Goal: Navigation & Orientation: Find specific page/section

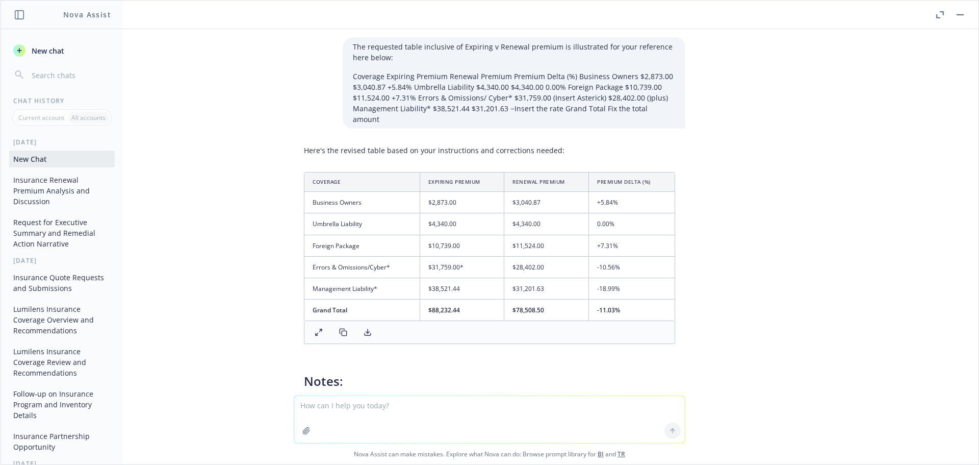
scroll to position [3820, 0]
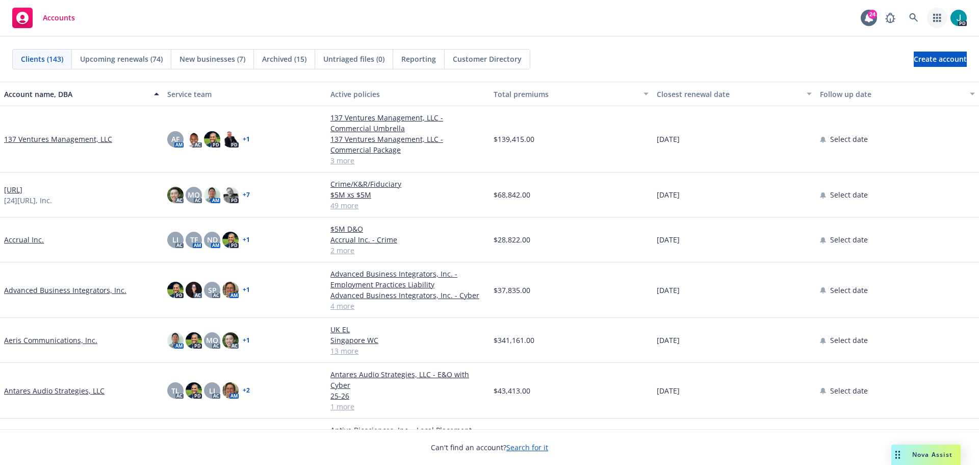
click at [941, 20] on icon "button" at bounding box center [937, 18] width 8 height 8
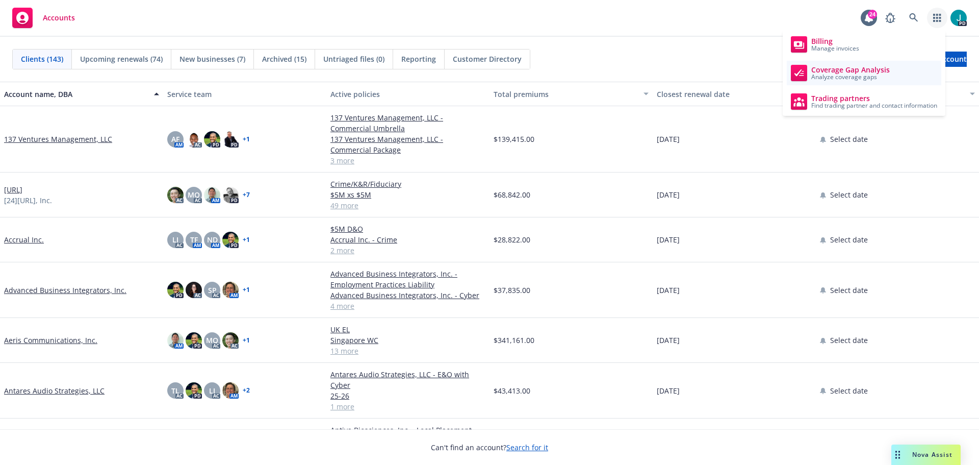
click at [843, 71] on span "Coverage Gap Analysis" at bounding box center [850, 70] width 79 height 8
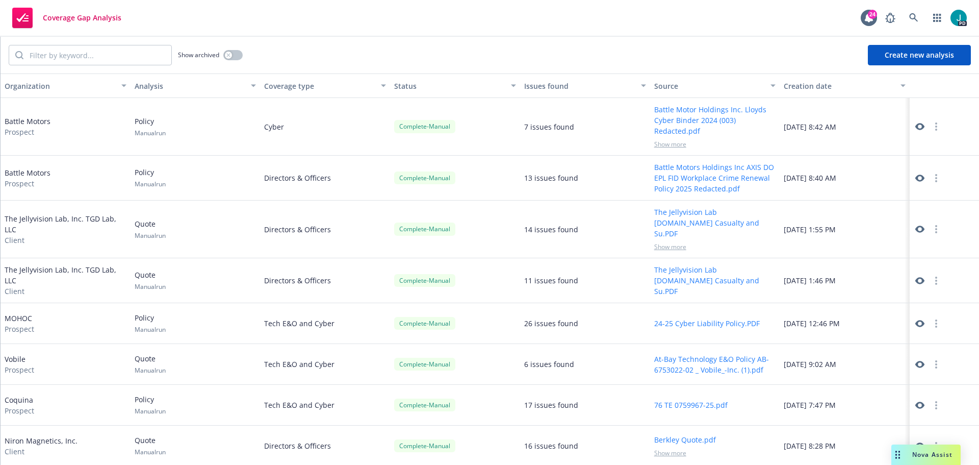
click at [916, 175] on icon at bounding box center [920, 177] width 9 height 7
click at [906, 448] on div "Nova Assist" at bounding box center [926, 454] width 69 height 20
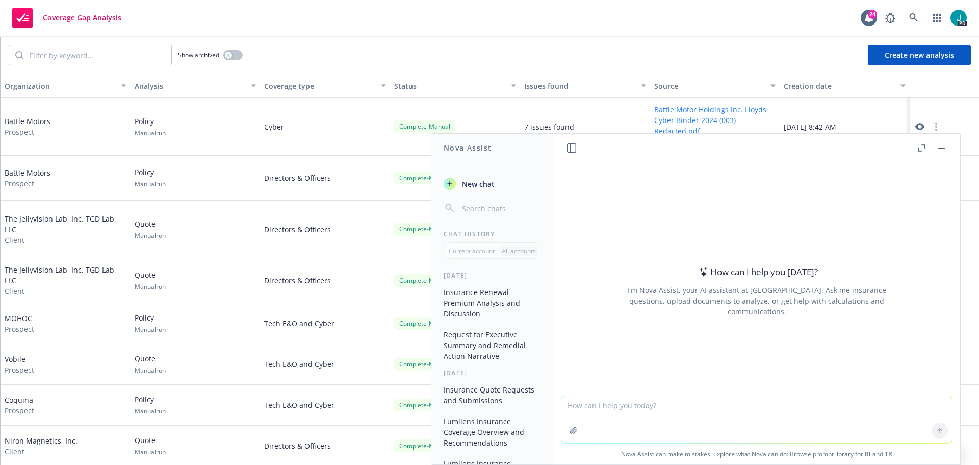
click at [617, 408] on textarea at bounding box center [757, 419] width 391 height 47
click at [676, 412] on textarea at bounding box center [757, 419] width 391 height 47
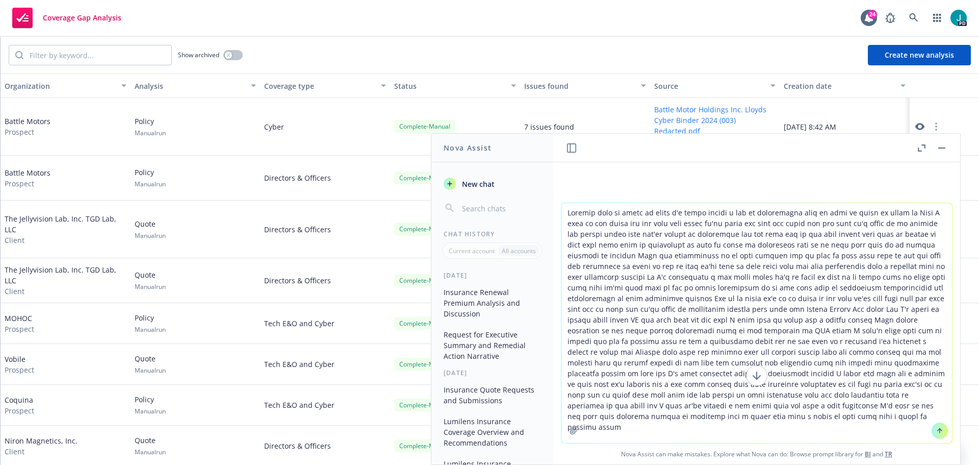
type textarea "Alright need to write an email i'm gonna insert a lot of information here so ne…"
click at [936, 433] on icon at bounding box center [939, 430] width 7 height 7
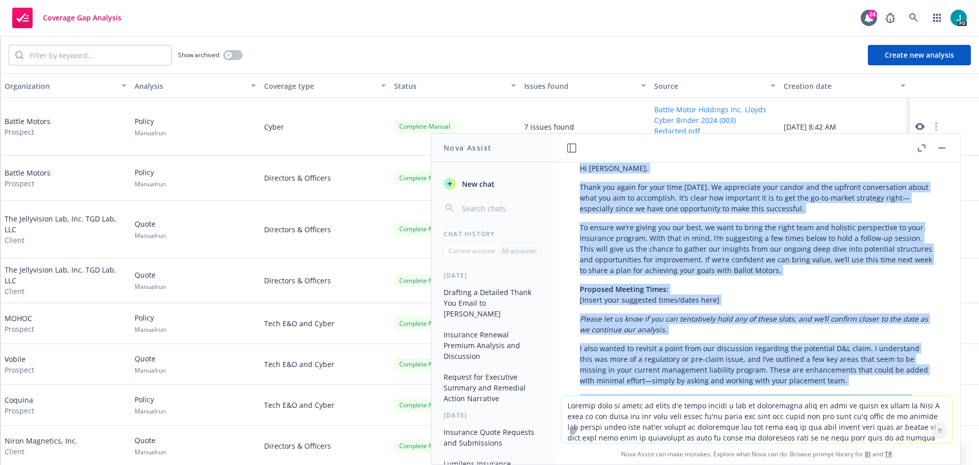
scroll to position [173, 0]
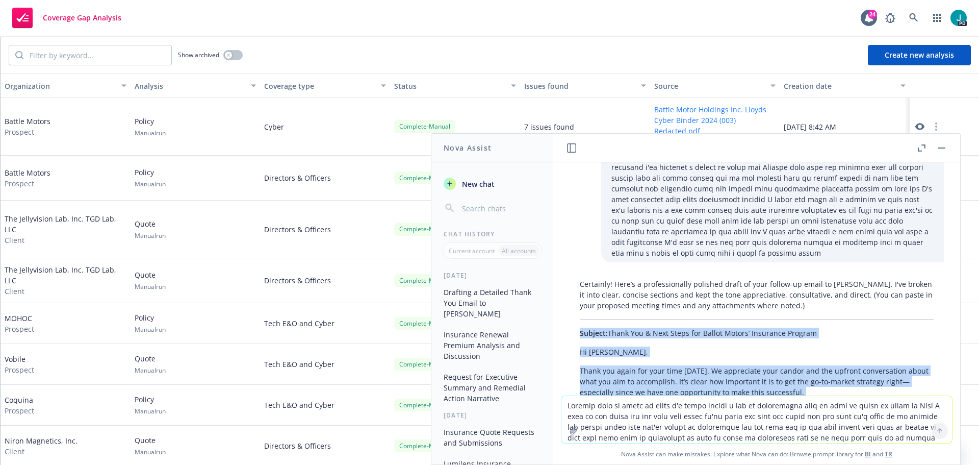
drag, startPoint x: 914, startPoint y: 367, endPoint x: 579, endPoint y: 326, distance: 337.6
copy div "Subject: Thank You & Next Steps for Ballot Motors’ Insurance Program Hi Kara, T…"
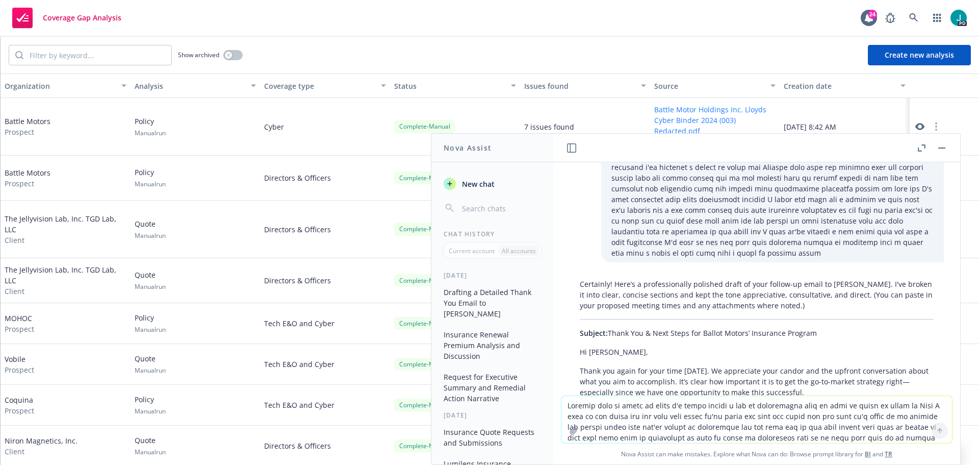
click at [590, 408] on textarea at bounding box center [757, 419] width 391 height 47
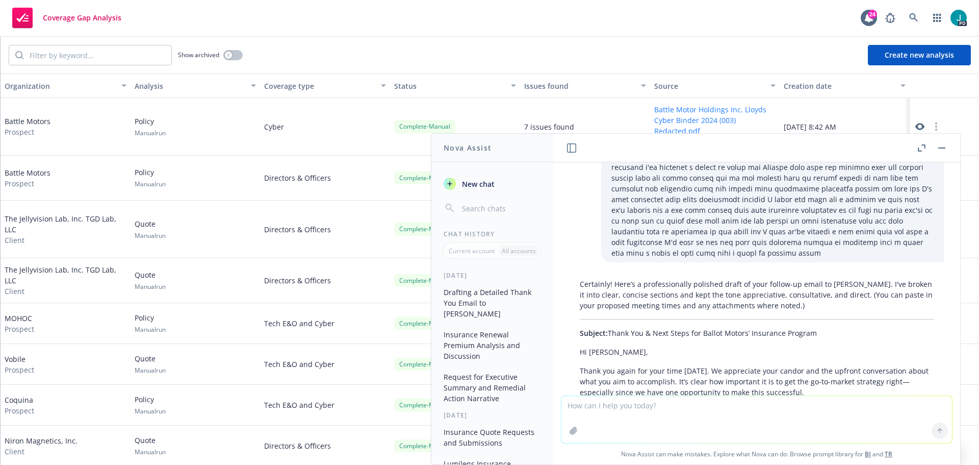
paste textarea "Subject: Thank You & Next Steps for Ballot Motors’ Insurance Program Hi Kara, T…"
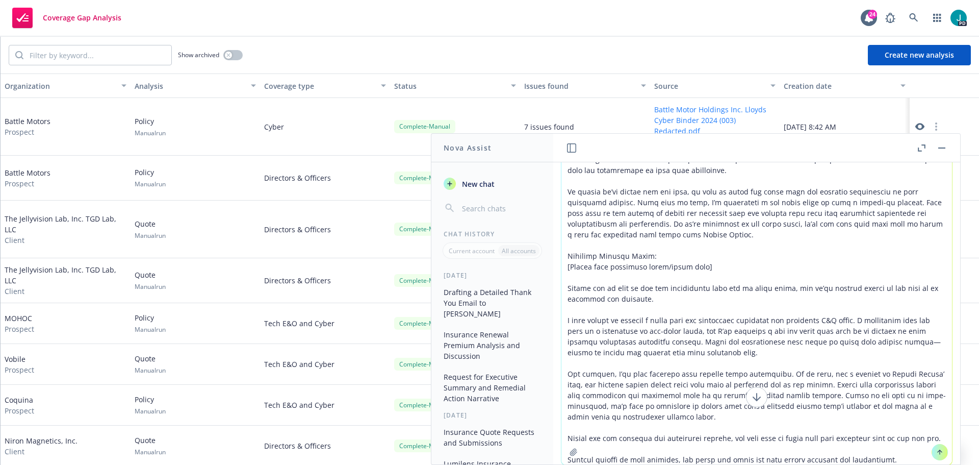
scroll to position [0, 0]
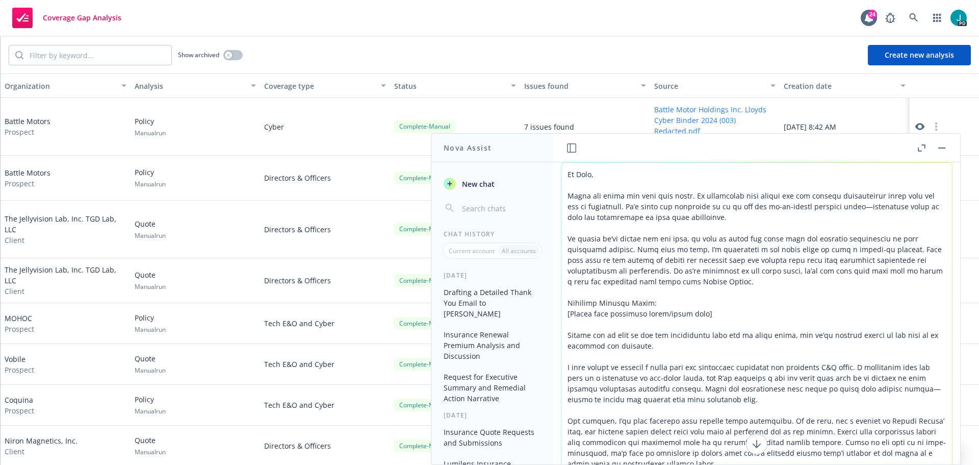
click at [618, 181] on textarea at bounding box center [757, 337] width 391 height 348
click at [857, 206] on textarea at bounding box center [757, 337] width 391 height 348
drag, startPoint x: 707, startPoint y: 313, endPoint x: 564, endPoint y: 315, distance: 142.8
click at [564, 315] on textarea at bounding box center [757, 337] width 391 height 348
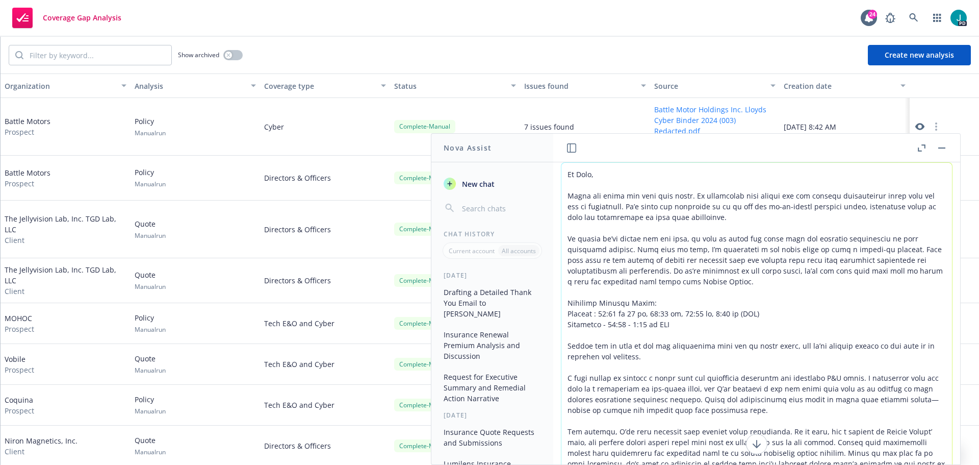
scroll to position [51, 0]
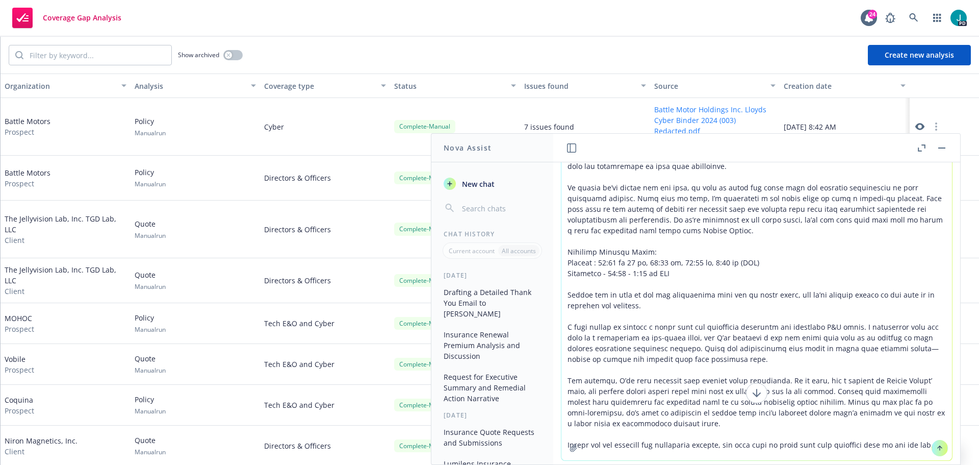
click at [826, 323] on textarea at bounding box center [757, 286] width 391 height 348
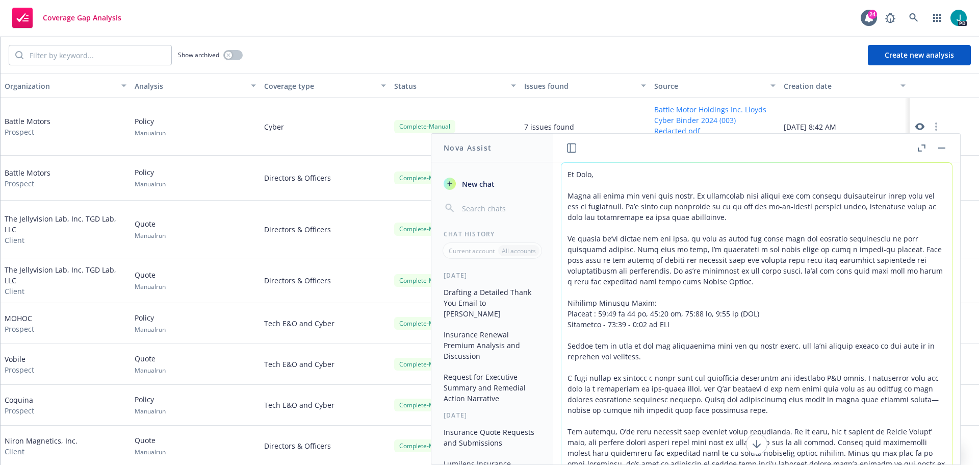
click at [890, 404] on textarea at bounding box center [757, 337] width 391 height 348
click at [722, 409] on textarea at bounding box center [757, 337] width 391 height 348
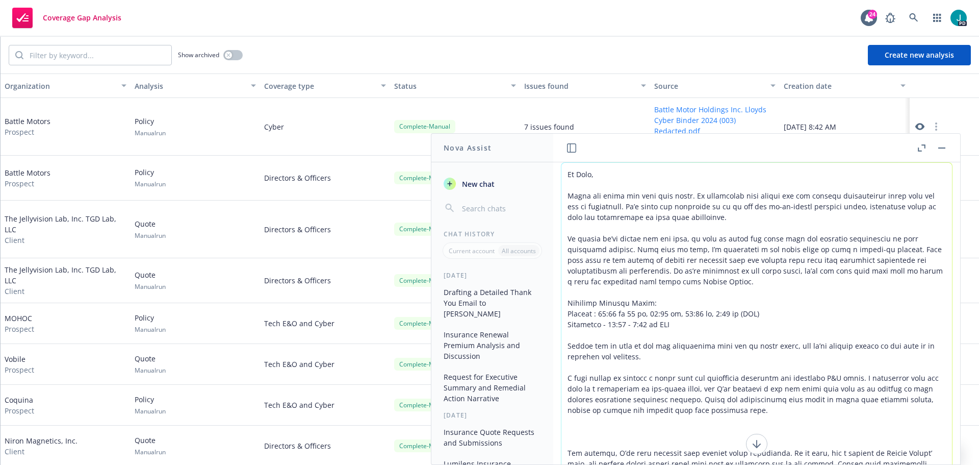
click at [576, 428] on textarea at bounding box center [757, 337] width 391 height 348
paste textarea "Issues ---------- Board Observer and Advisory Board Members is absent ❌ Bodily …"
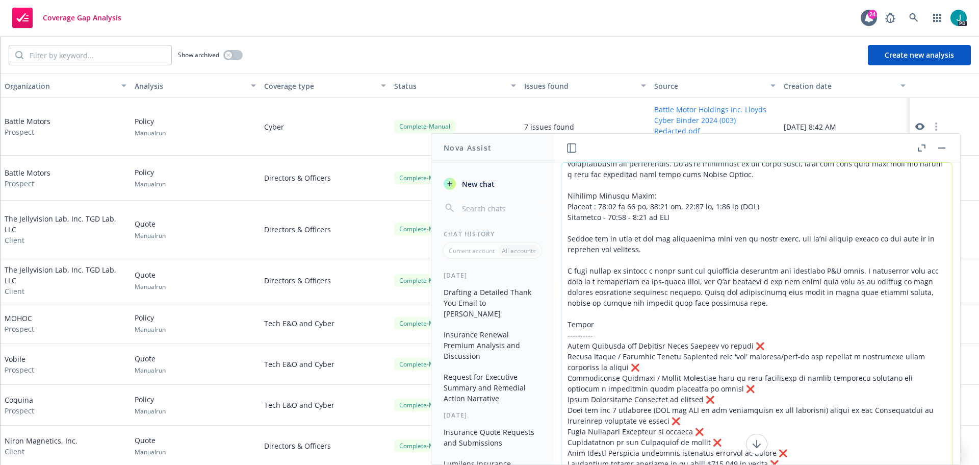
drag, startPoint x: 639, startPoint y: 362, endPoint x: 591, endPoint y: 364, distance: 48.5
click at [591, 364] on textarea at bounding box center [757, 337] width 391 height 348
drag, startPoint x: 668, startPoint y: 388, endPoint x: 650, endPoint y: 387, distance: 17.4
click at [650, 387] on textarea at bounding box center [757, 337] width 391 height 348
drag, startPoint x: 706, startPoint y: 399, endPoint x: 696, endPoint y: 399, distance: 9.7
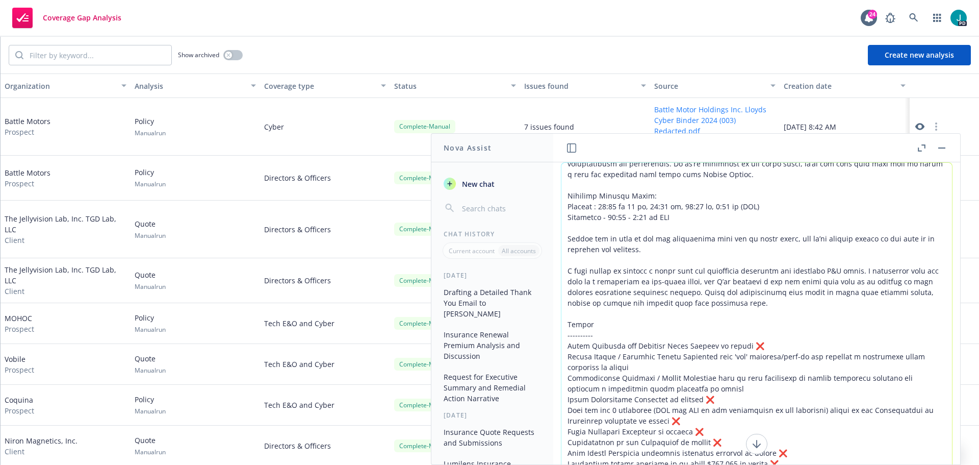
click at [696, 399] on textarea at bounding box center [757, 337] width 391 height 348
drag, startPoint x: 690, startPoint y: 418, endPoint x: 668, endPoint y: 417, distance: 22.0
click at [668, 417] on textarea at bounding box center [757, 337] width 391 height 348
drag, startPoint x: 672, startPoint y: 423, endPoint x: 567, endPoint y: 410, distance: 106.3
click at [567, 410] on textarea at bounding box center [757, 337] width 391 height 348
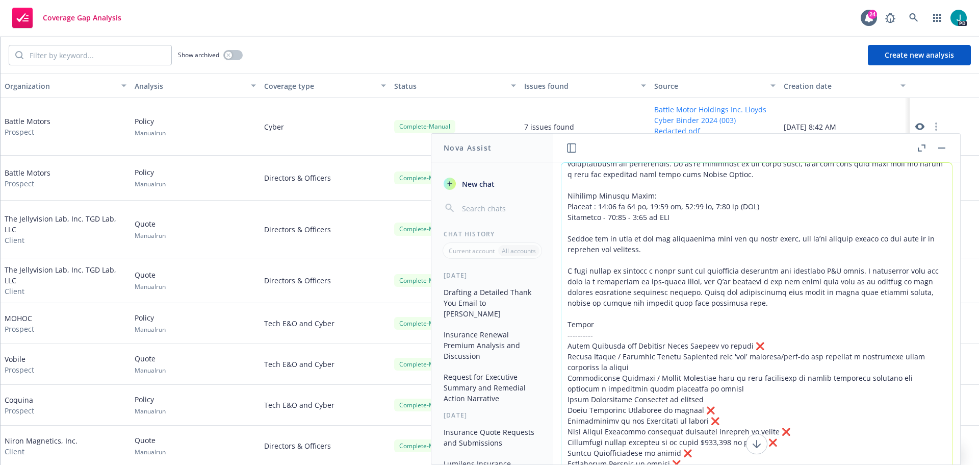
drag, startPoint x: 708, startPoint y: 419, endPoint x: 562, endPoint y: 409, distance: 147.3
click at [562, 409] on textarea at bounding box center [757, 337] width 391 height 348
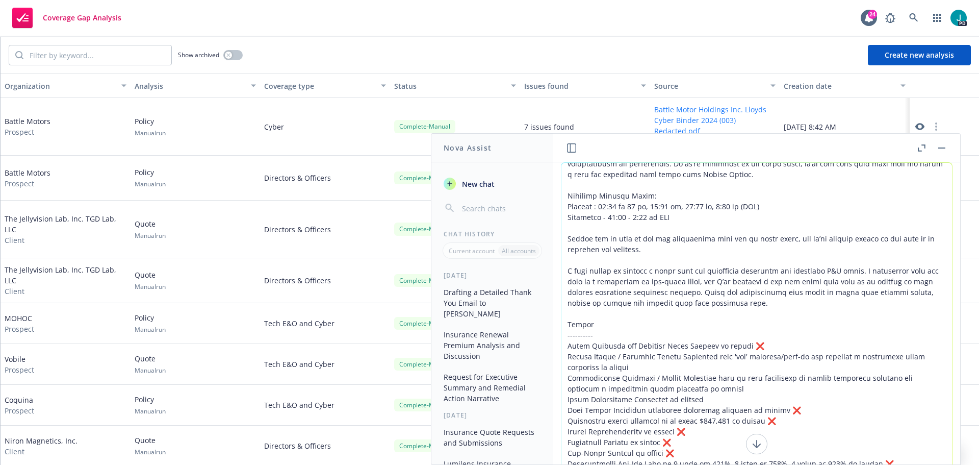
drag, startPoint x: 773, startPoint y: 413, endPoint x: 564, endPoint y: 406, distance: 208.7
click at [564, 406] on textarea at bounding box center [757, 337] width 391 height 348
click at [769, 409] on textarea at bounding box center [757, 337] width 391 height 348
click at [677, 420] on textarea at bounding box center [757, 337] width 391 height 348
drag, startPoint x: 677, startPoint y: 429, endPoint x: 545, endPoint y: 431, distance: 132.1
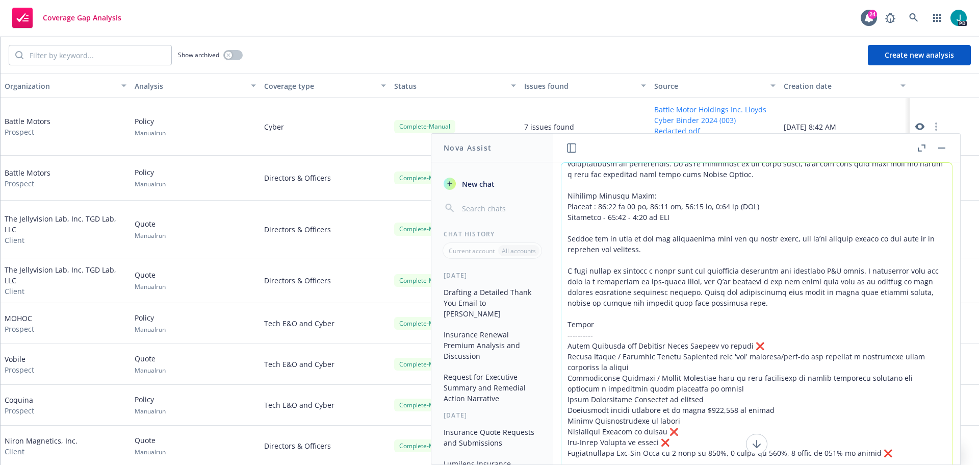
click at [553, 431] on div "Nova Assist New chat Chat History Current account All accounts Today Drafting a…" at bounding box center [757, 299] width 408 height 332
drag, startPoint x: 667, startPoint y: 433, endPoint x: 656, endPoint y: 433, distance: 10.7
click at [656, 433] on textarea at bounding box center [757, 337] width 391 height 348
click at [875, 441] on textarea at bounding box center [757, 337] width 391 height 348
click at [590, 331] on textarea at bounding box center [757, 337] width 391 height 348
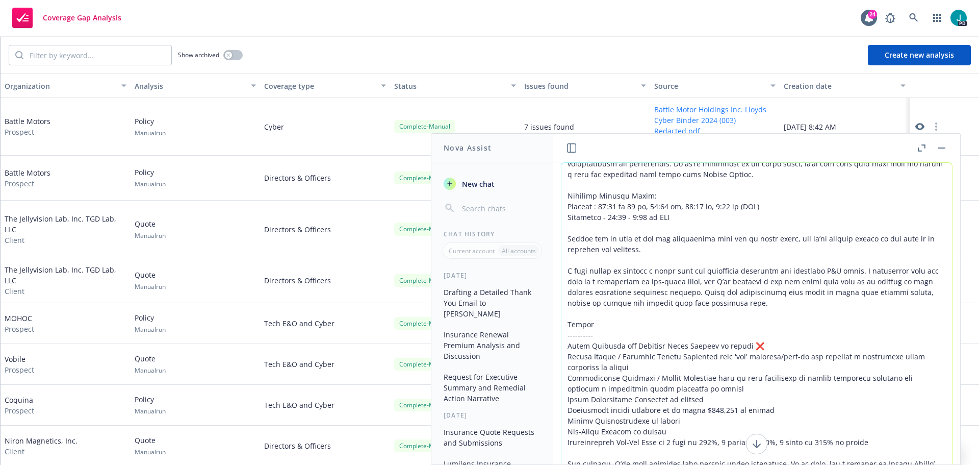
drag, startPoint x: 590, startPoint y: 331, endPoint x: 562, endPoint y: 331, distance: 27.5
click at [562, 331] on textarea at bounding box center [757, 337] width 391 height 348
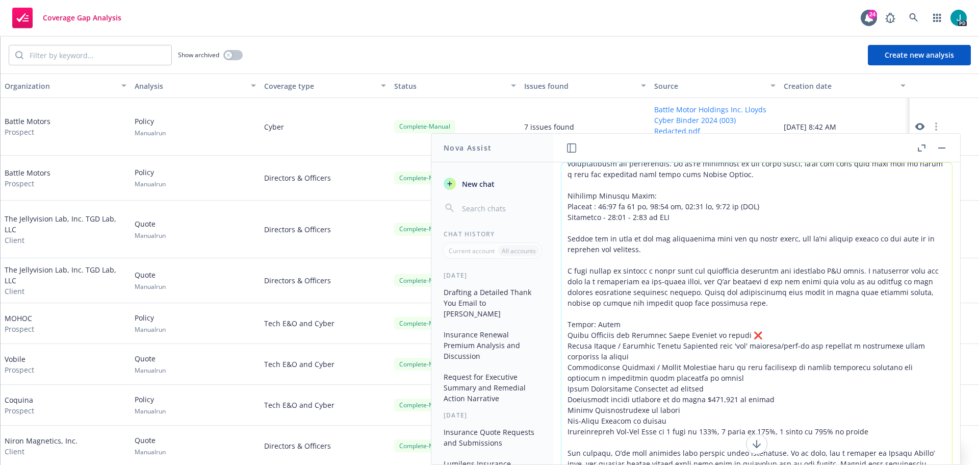
click at [762, 335] on textarea at bounding box center [757, 337] width 391 height 348
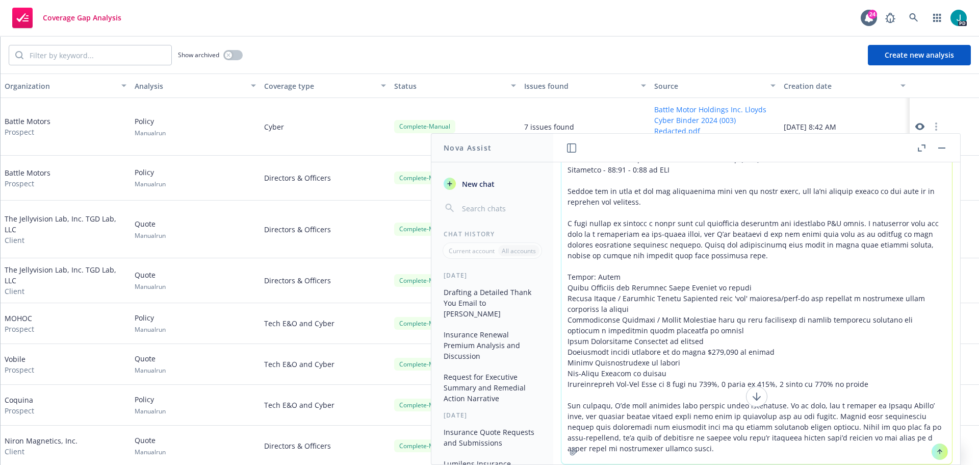
scroll to position [68, 0]
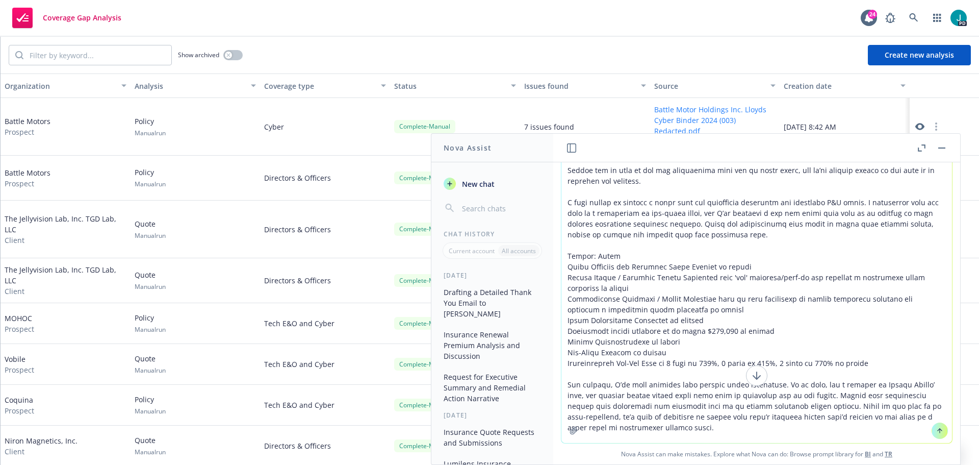
click at [733, 399] on textarea at bounding box center [757, 268] width 391 height 348
drag, startPoint x: 886, startPoint y: 387, endPoint x: 868, endPoint y: 386, distance: 18.4
click at [868, 386] on textarea at bounding box center [757, 268] width 391 height 348
drag, startPoint x: 791, startPoint y: 396, endPoint x: 675, endPoint y: 393, distance: 116.3
click at [675, 393] on textarea at bounding box center [757, 268] width 391 height 348
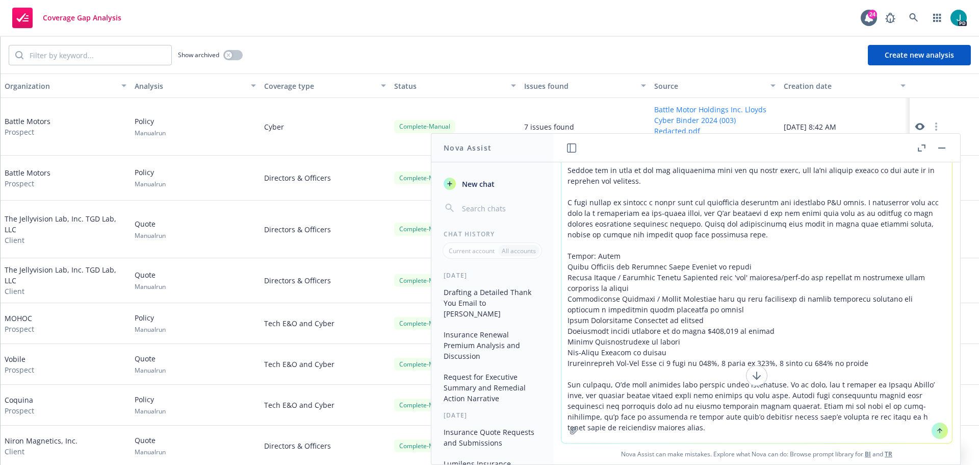
click at [646, 424] on textarea at bounding box center [757, 268] width 391 height 348
click at [629, 424] on textarea at bounding box center [757, 268] width 391 height 348
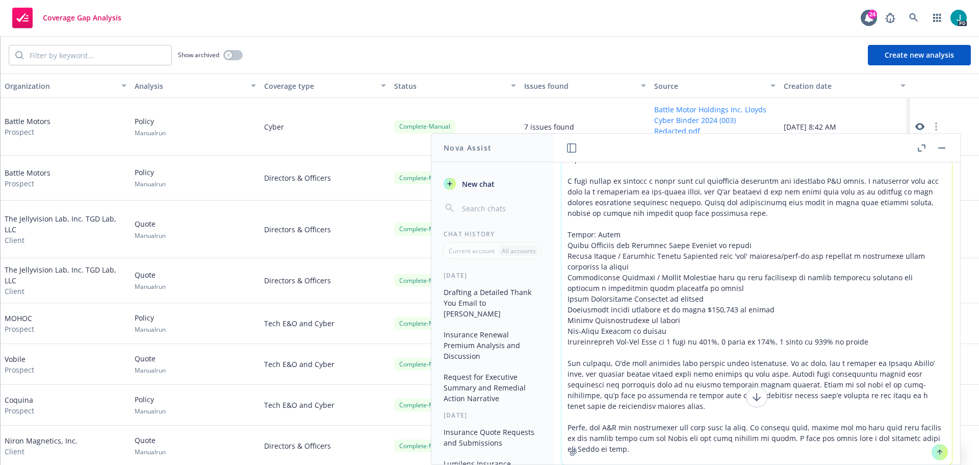
scroll to position [180, 0]
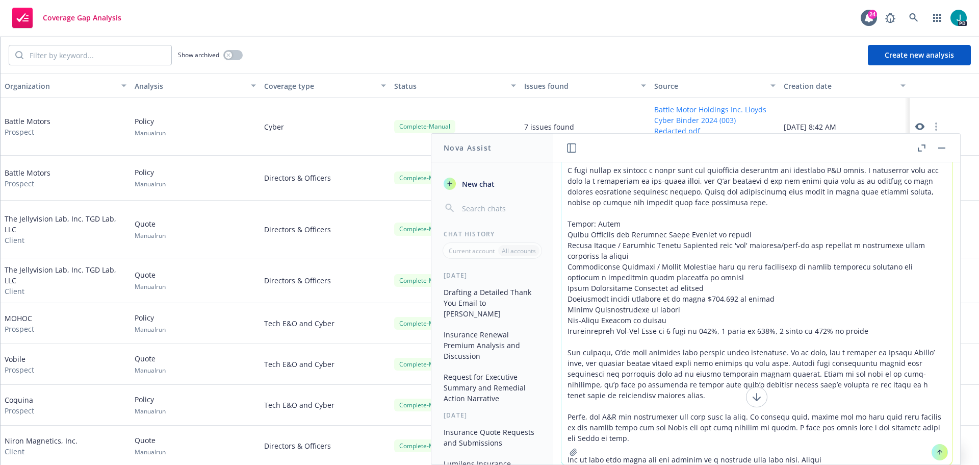
type textarea "Subject: Thank You & Next Steps for Ballot Motors’ Insurance Program Hi Kara, T…"
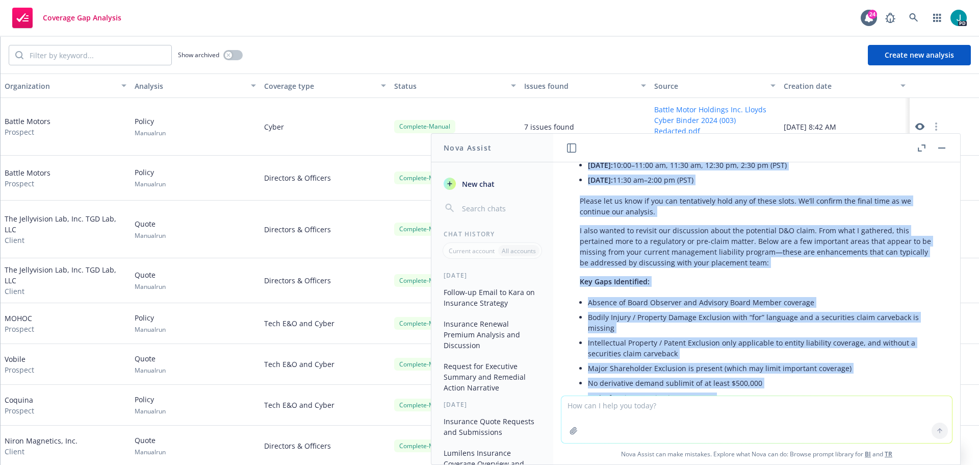
scroll to position [1367, 0]
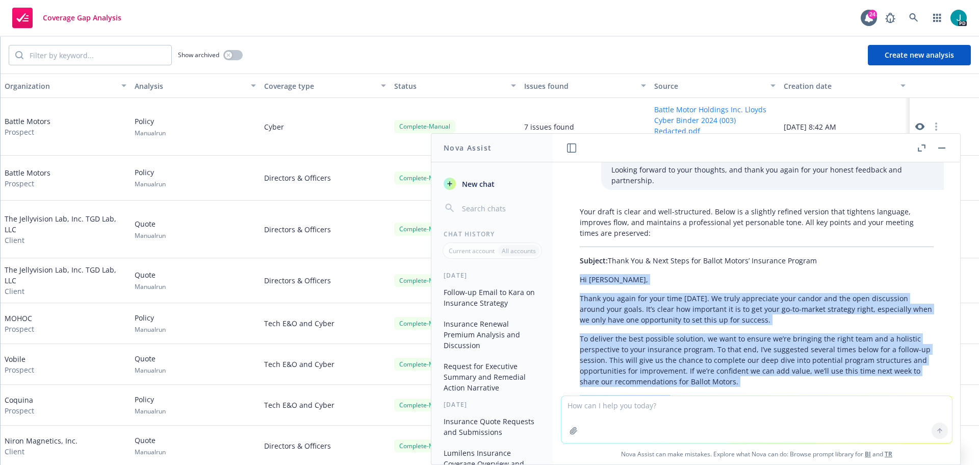
drag, startPoint x: 715, startPoint y: 277, endPoint x: 580, endPoint y: 244, distance: 138.7
copy div "Hi Kara, Thank you again for your time today. We truly appreciate your candor a…"
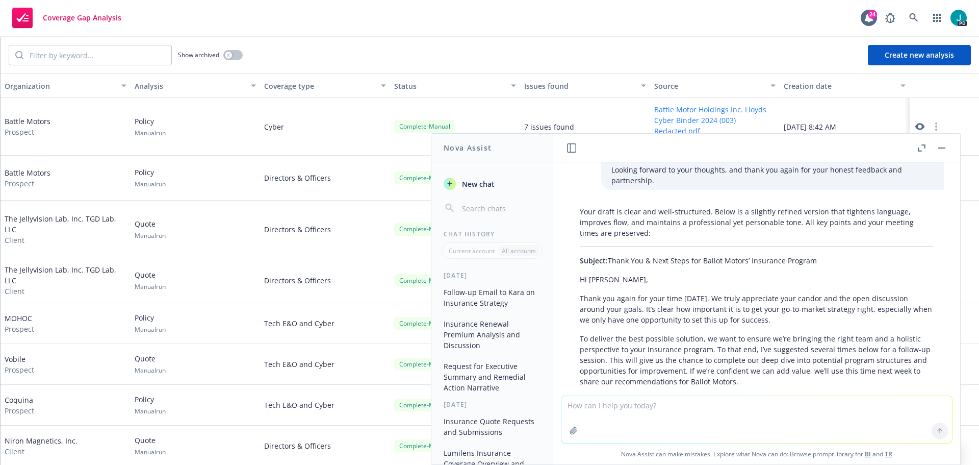
click at [766, 420] on textarea at bounding box center [757, 419] width 391 height 47
paste textarea "• Thursday Sept 25th – 9:00 am, 10:30 – 2:00 pm (PST) • Friday Sept 26th – 8:30…"
type textarea "• Thursday Sept 25th – 9:00 am, 10:30 – 2:00 pm (PST) • Friday Sept 26th – 8:30…"
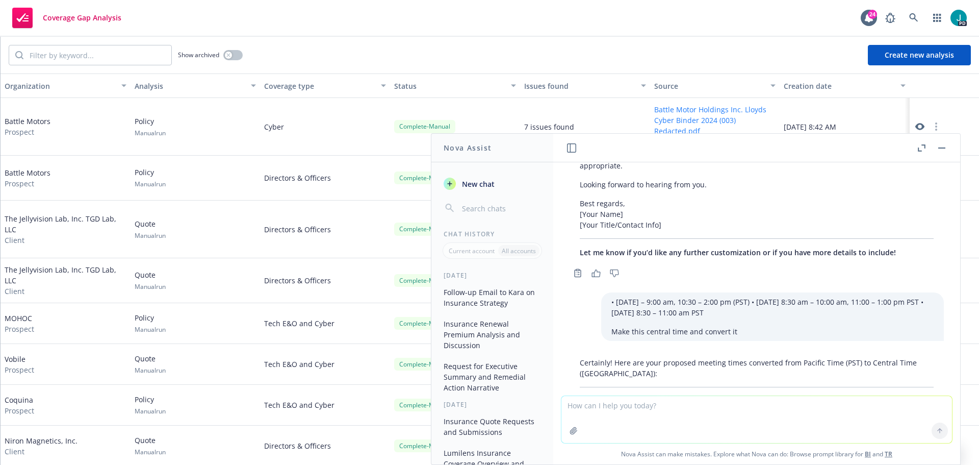
scroll to position [2077, 0]
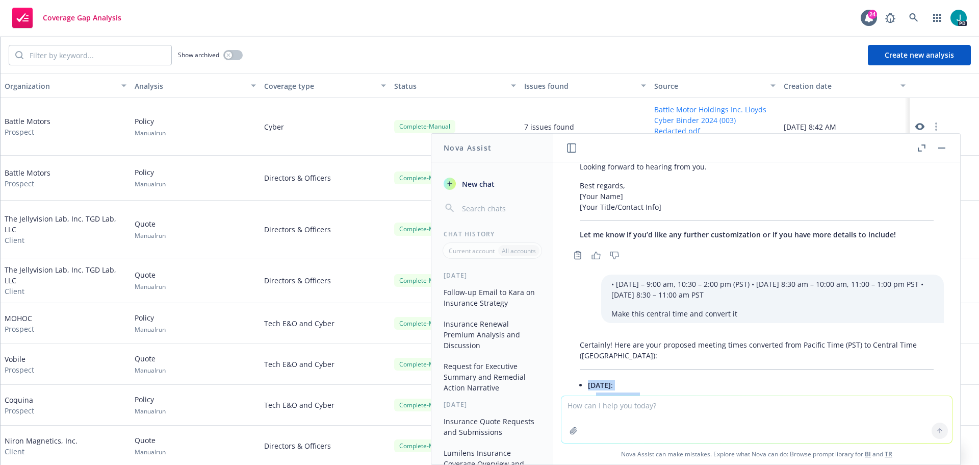
drag, startPoint x: 678, startPoint y: 269, endPoint x: 585, endPoint y: 353, distance: 125.6
click at [585, 353] on div "Certainly! Here are your proposed meeting times converted from Pacific Time (PS…" at bounding box center [757, 452] width 374 height 234
copy ul "Thursday, Sept 25th : 11:00 am CT 12:30 pm – 4:00 pm CT Friday, Sept 26th : 10:…"
paste textarea "For context, I’ve also attached example limit structures. In my opinion, for a …"
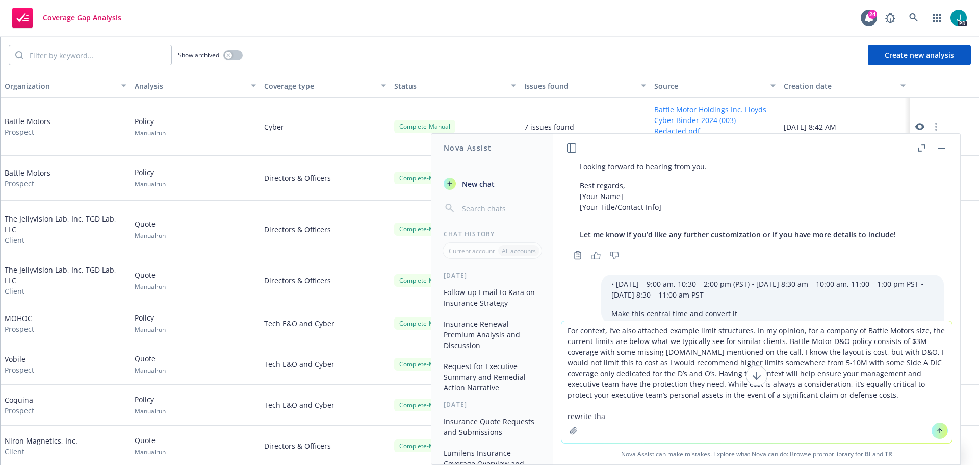
type textarea "For context, I’ve also attached example limit structures. In my opinion, for a …"
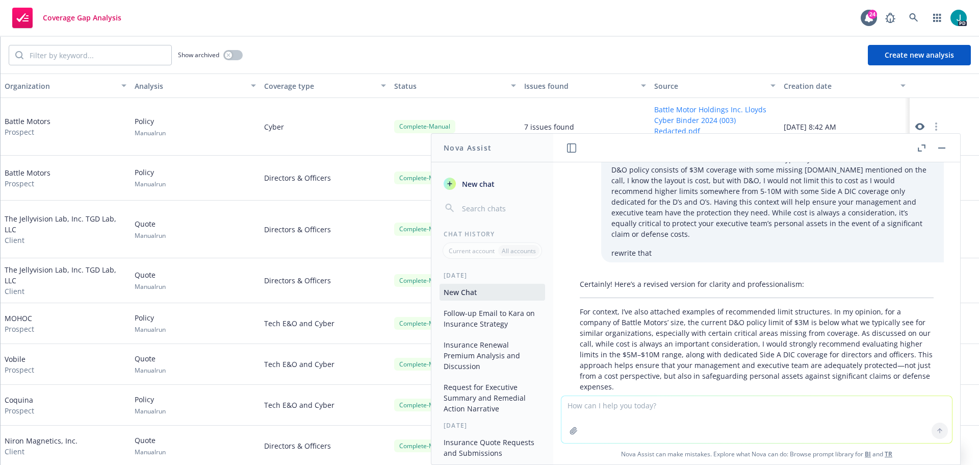
scroll to position [2539, 0]
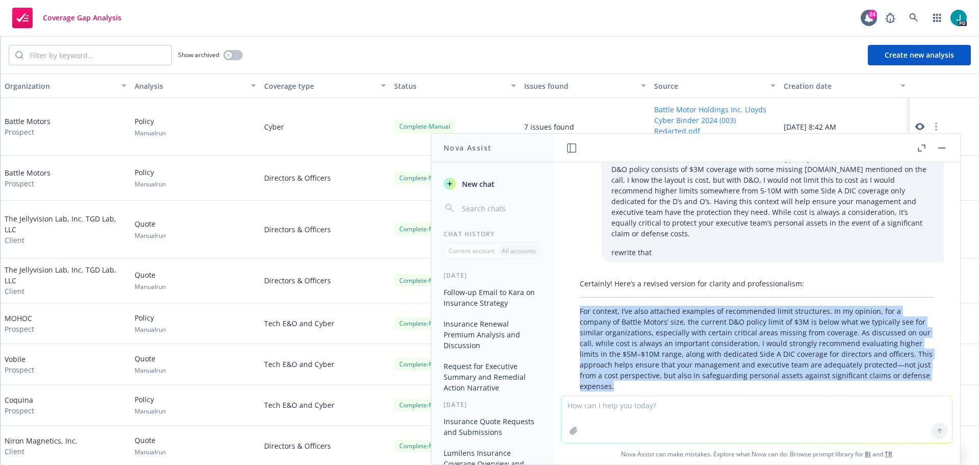
drag, startPoint x: 654, startPoint y: 343, endPoint x: 580, endPoint y: 271, distance: 103.5
click at [580, 306] on p "For context, I’ve also attached examples of recommended limit structures. In my…" at bounding box center [757, 349] width 354 height 86
copy p "For context, I’ve also attached examples of recommended limit structures. In my…"
click at [943, 150] on button "button" at bounding box center [942, 148] width 12 height 12
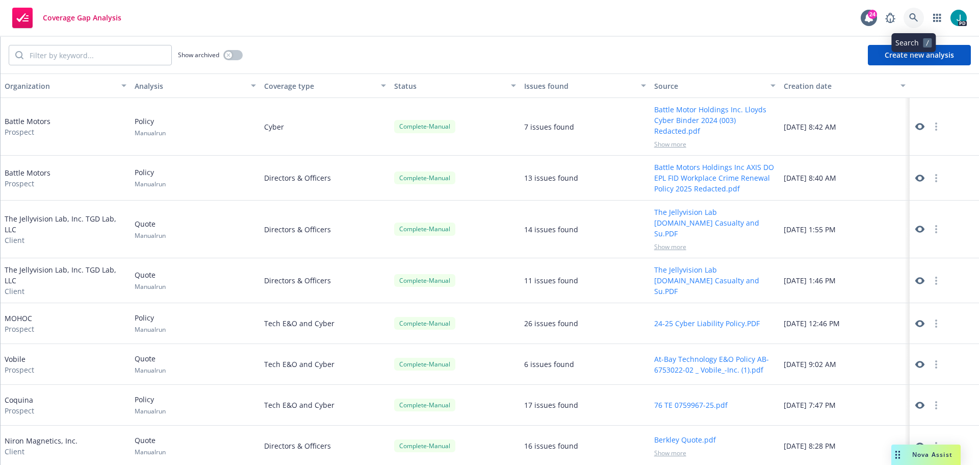
click at [913, 17] on icon at bounding box center [913, 17] width 9 height 9
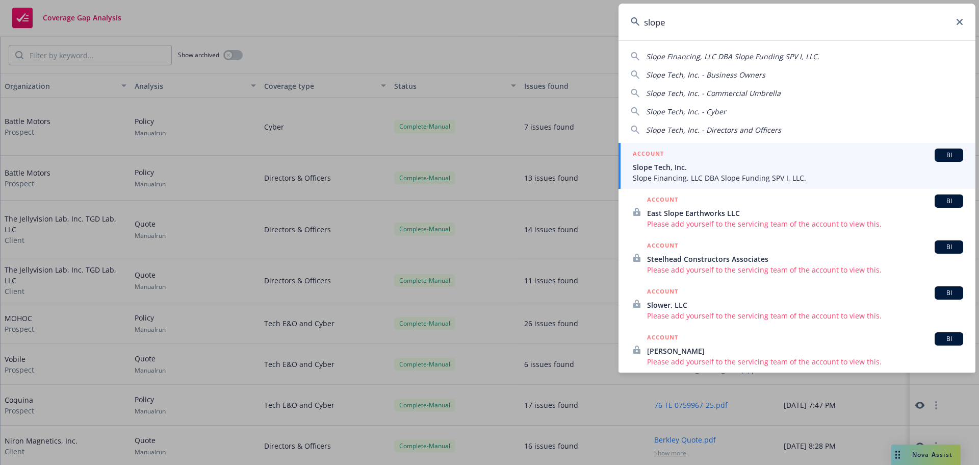
type input "slope"
click at [695, 171] on span "Slope Tech, Inc." at bounding box center [798, 167] width 331 height 11
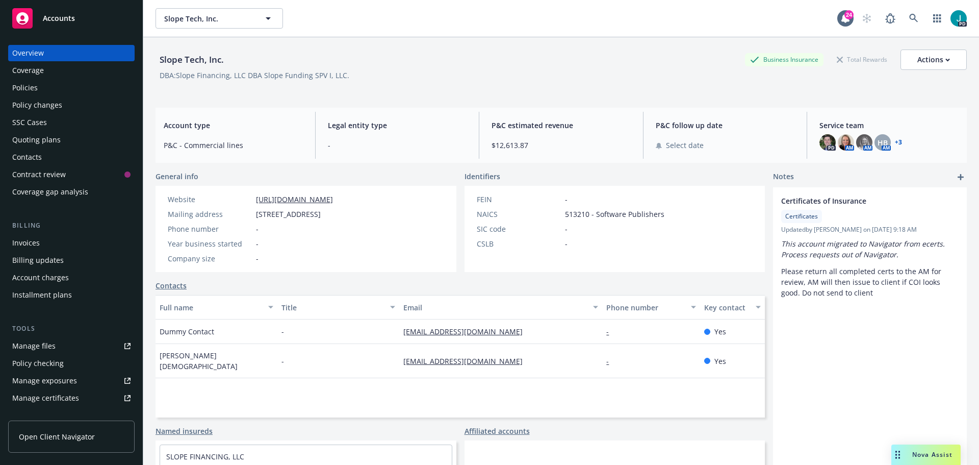
click at [897, 144] on div "PD AM AM HB AM + 3" at bounding box center [889, 142] width 139 height 16
click at [26, 78] on div "Coverage" at bounding box center [28, 70] width 32 height 16
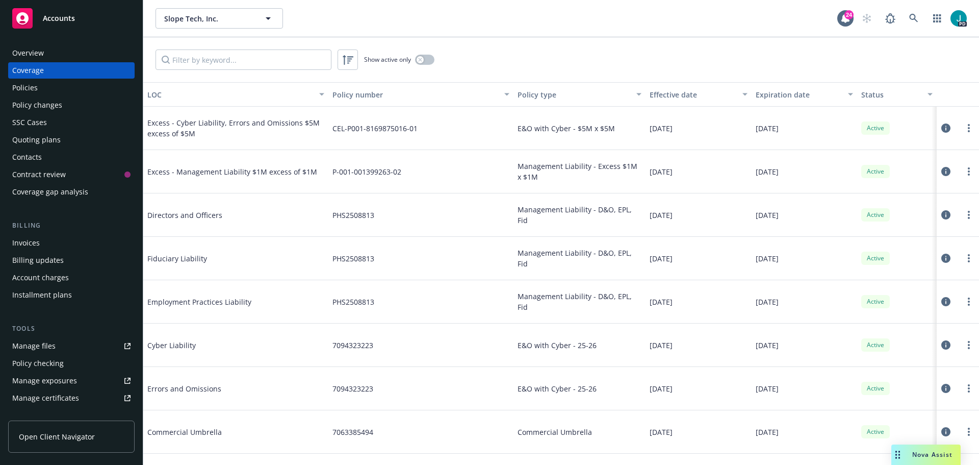
click at [30, 53] on div "Overview" at bounding box center [28, 53] width 32 height 16
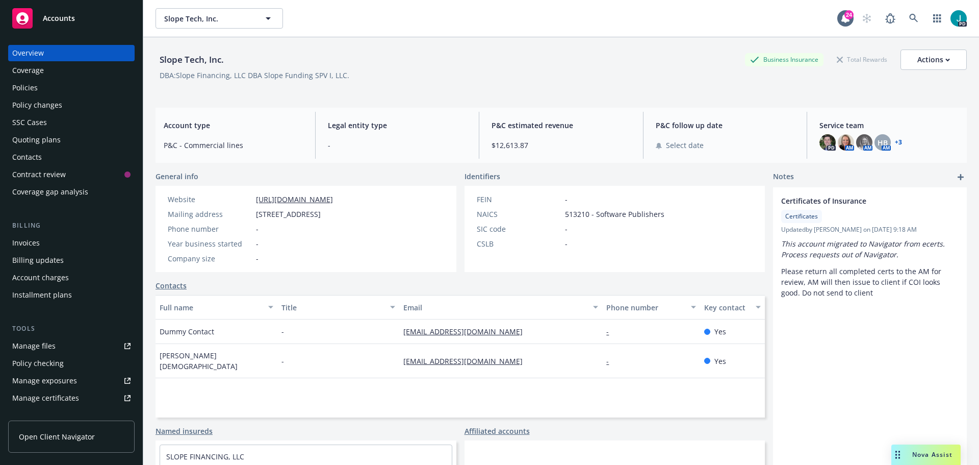
click at [38, 66] on div "Coverage" at bounding box center [28, 70] width 32 height 16
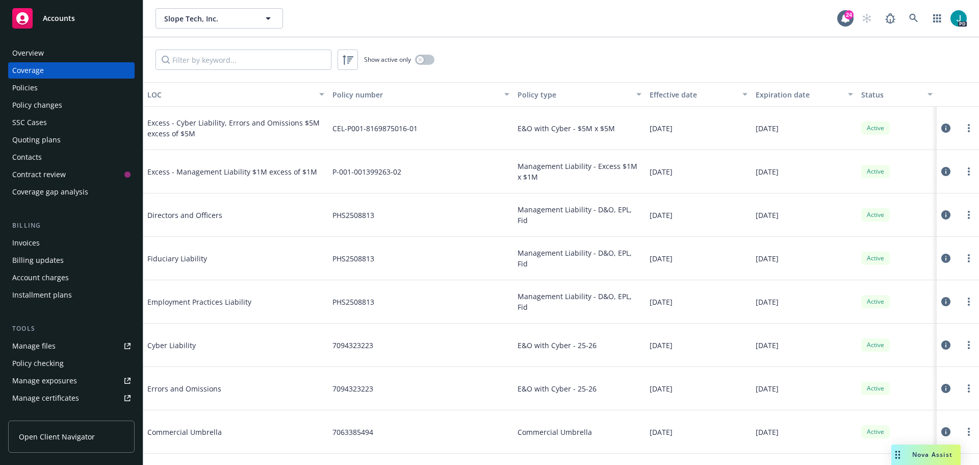
click at [58, 72] on div "Coverage" at bounding box center [71, 70] width 118 height 16
click at [50, 58] on div "Overview" at bounding box center [71, 53] width 118 height 16
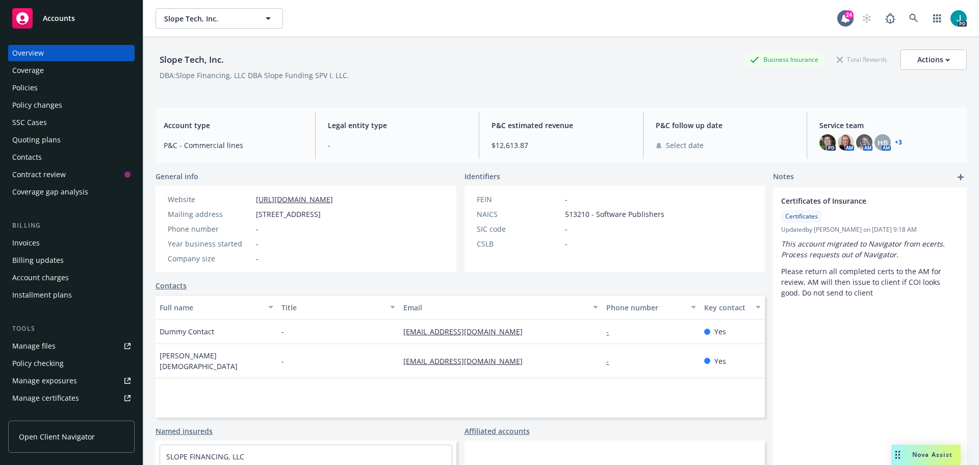
click at [895, 144] on link "+ 3" at bounding box center [898, 142] width 7 height 6
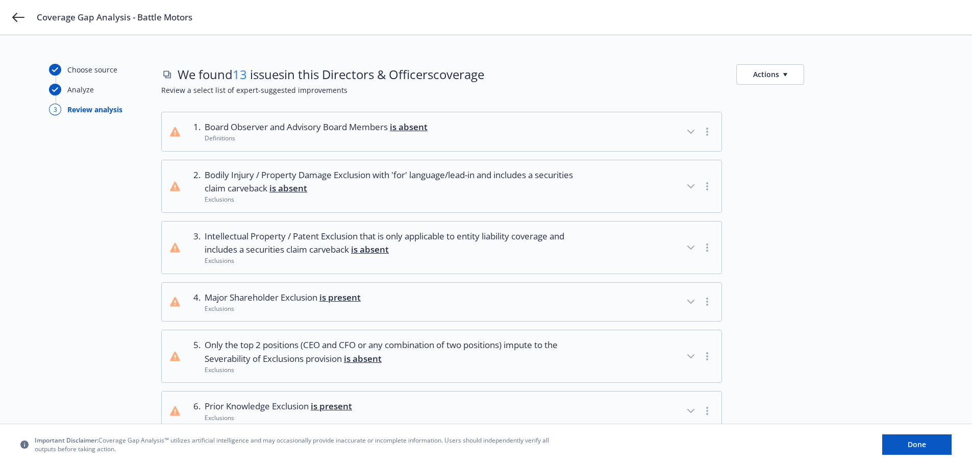
click at [791, 78] on button "Actions" at bounding box center [770, 74] width 68 height 20
click at [770, 103] on link "Copy list of issues" at bounding box center [819, 97] width 165 height 20
click at [772, 99] on link "Copy list of issues" at bounding box center [819, 97] width 165 height 20
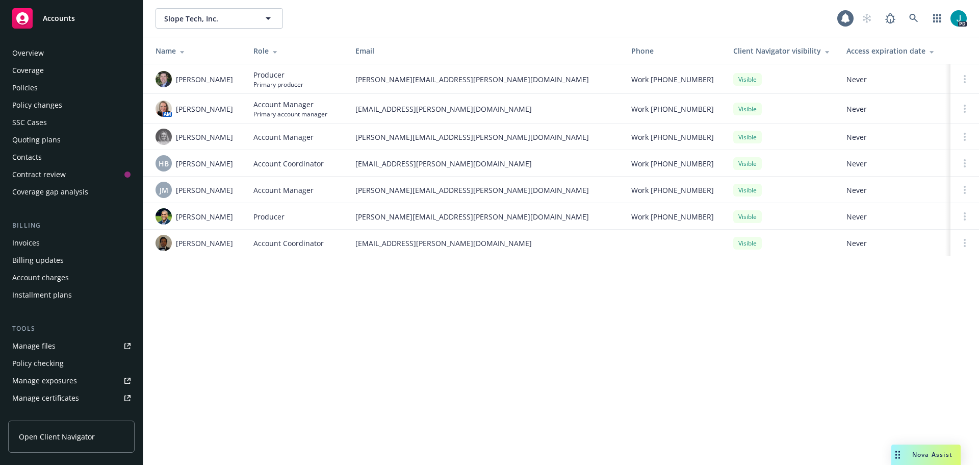
scroll to position [200, 0]
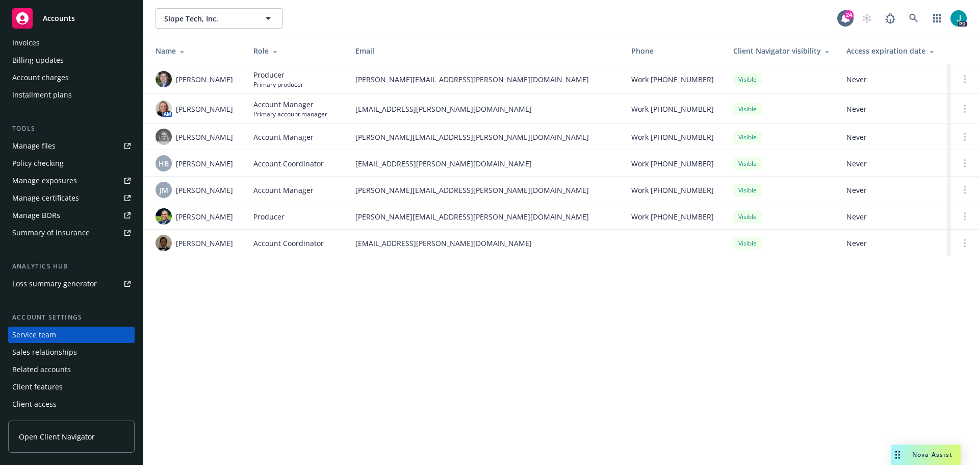
click at [63, 147] on link "Manage files" at bounding box center [71, 146] width 126 height 16
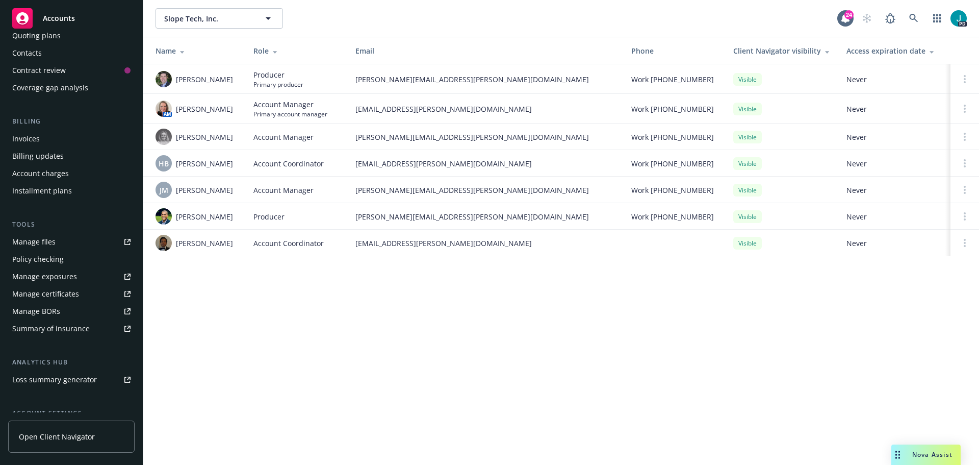
scroll to position [0, 0]
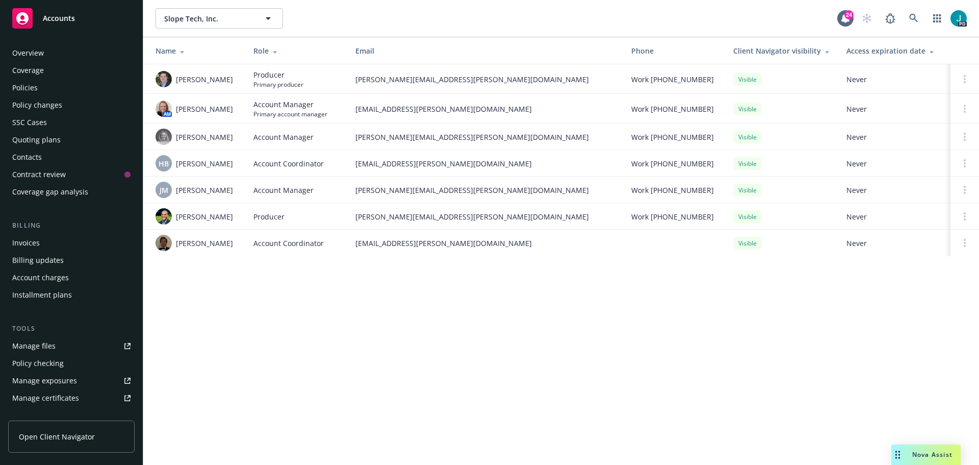
click at [84, 65] on div "Coverage" at bounding box center [71, 70] width 118 height 16
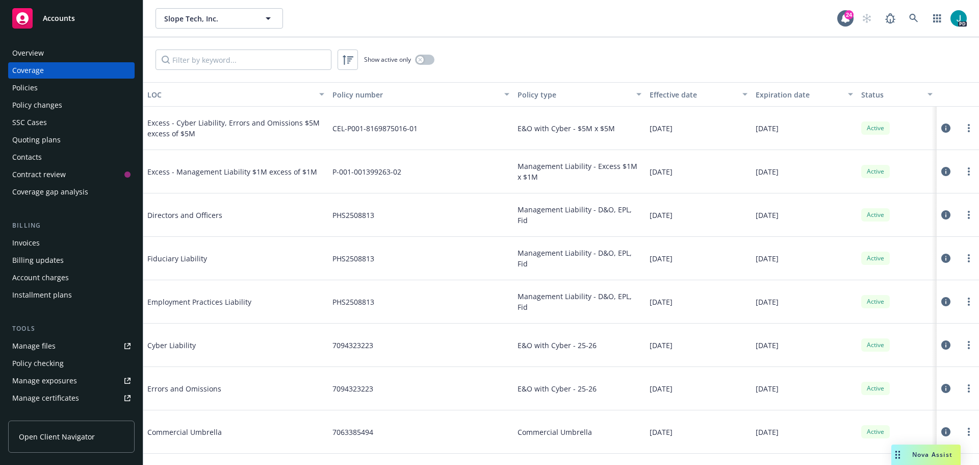
click at [245, 172] on span "Excess - Management Liability $1M excess of $1M" at bounding box center [232, 171] width 170 height 11
click at [944, 173] on button at bounding box center [946, 171] width 10 height 20
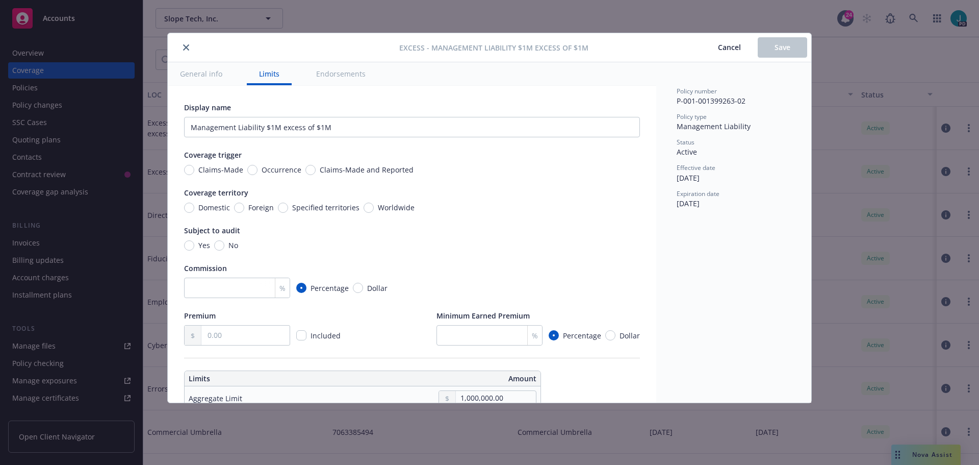
click at [183, 44] on button "close" at bounding box center [186, 47] width 12 height 12
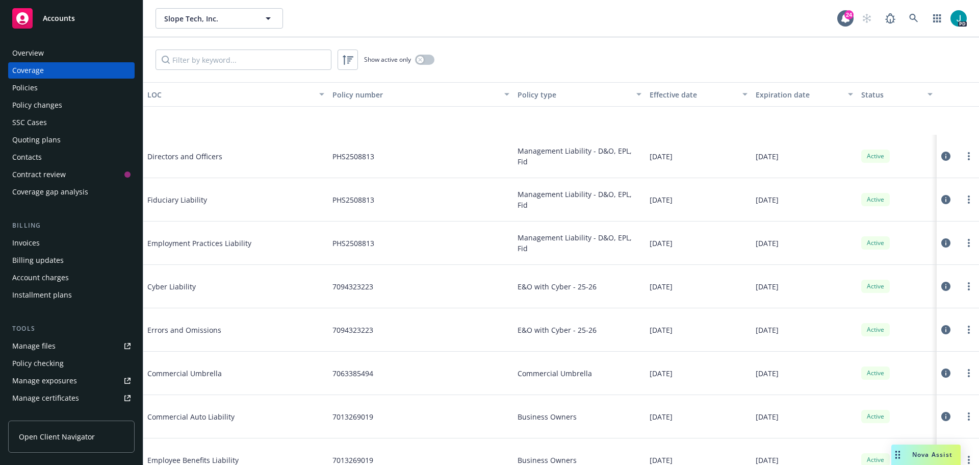
scroll to position [51, 0]
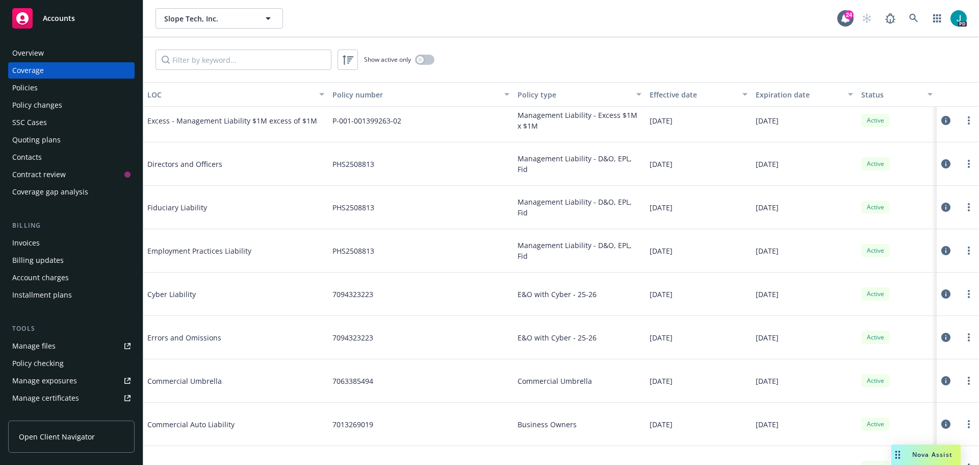
click at [180, 342] on span "Errors and Omissions" at bounding box center [223, 337] width 153 height 11
click at [942, 336] on icon at bounding box center [946, 337] width 9 height 9
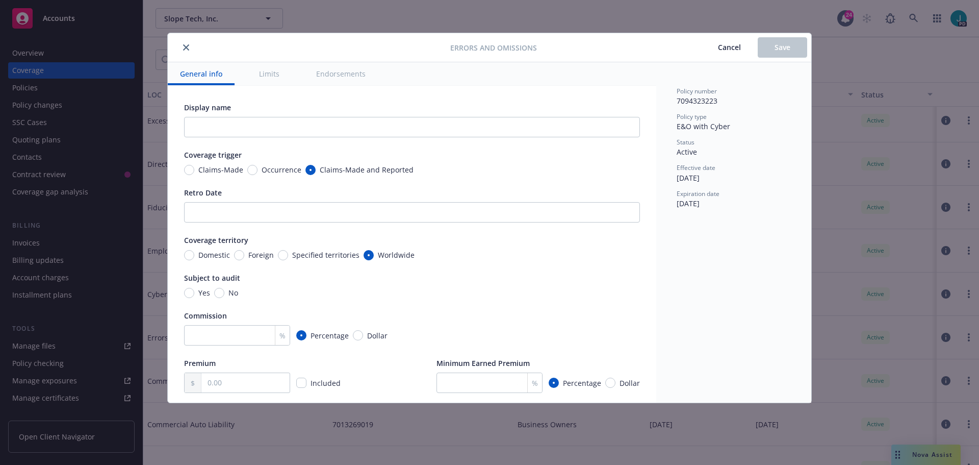
click at [181, 47] on button "close" at bounding box center [186, 47] width 12 height 12
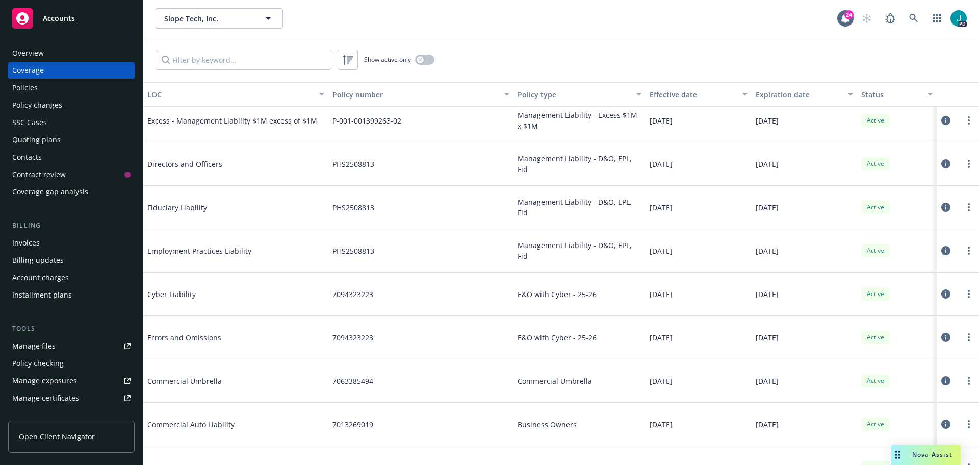
click at [74, 91] on div "Policies" at bounding box center [71, 88] width 118 height 16
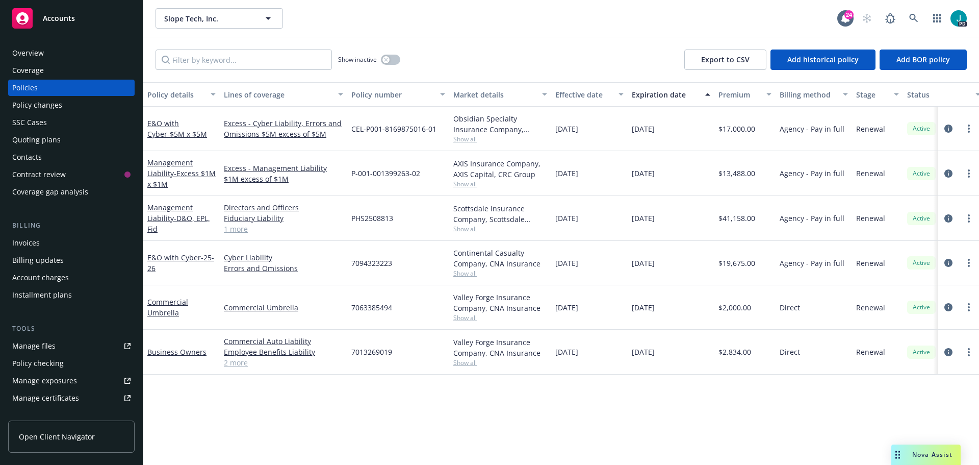
click at [53, 73] on div "Coverage" at bounding box center [71, 70] width 118 height 16
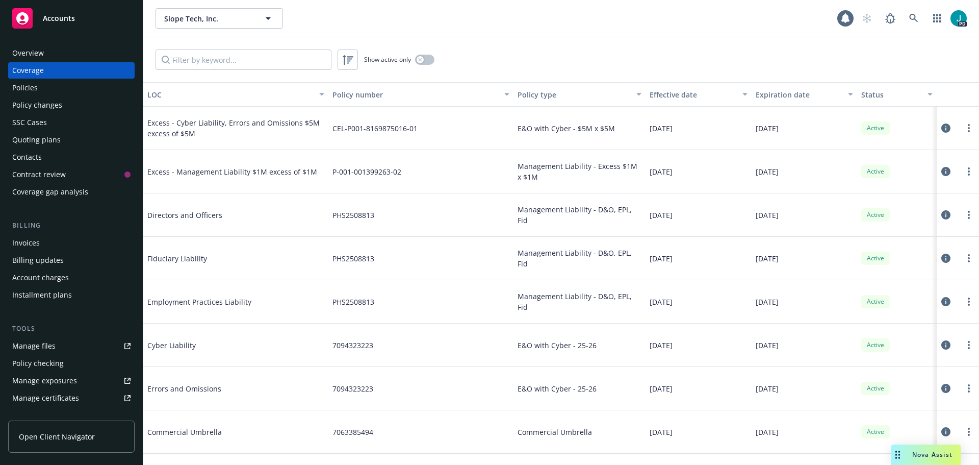
click at [68, 353] on link "Manage files" at bounding box center [71, 346] width 126 height 16
click at [64, 53] on div "Overview" at bounding box center [71, 53] width 118 height 16
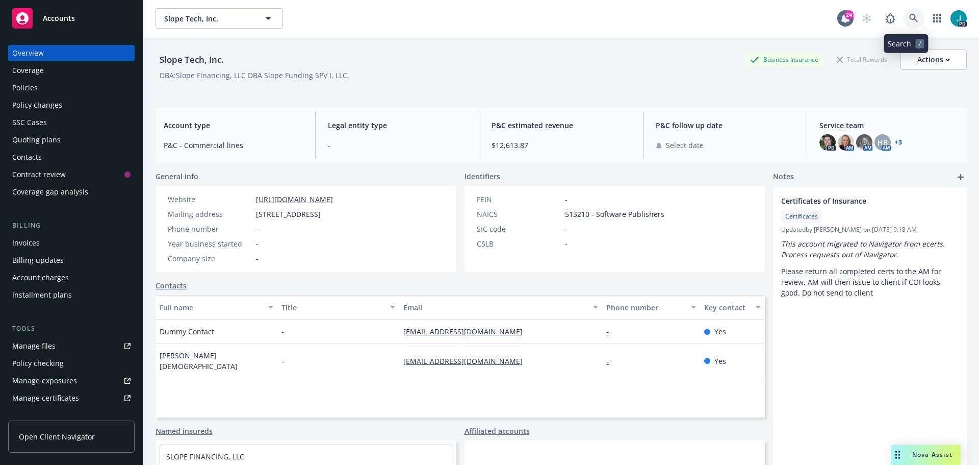
click at [910, 14] on icon at bounding box center [913, 18] width 9 height 9
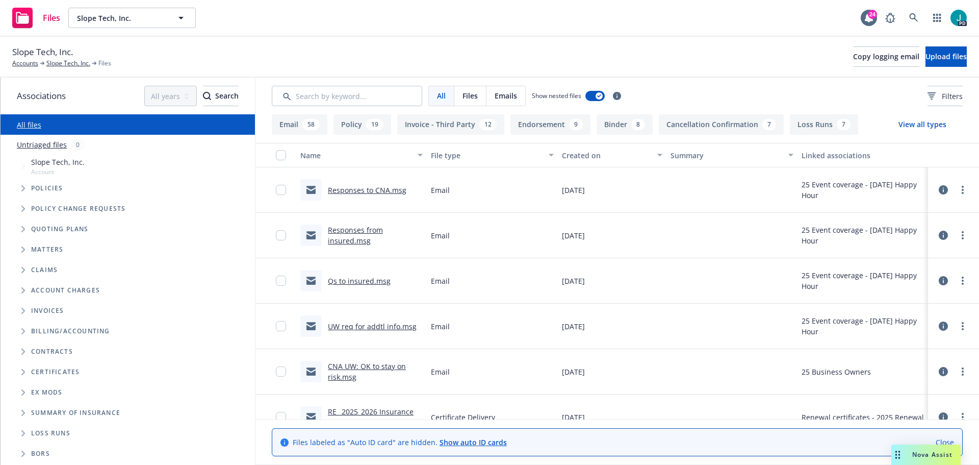
click at [308, 130] on div "58" at bounding box center [310, 124] width 17 height 11
click at [361, 191] on link "Responses to CNA.msg" at bounding box center [367, 190] width 79 height 10
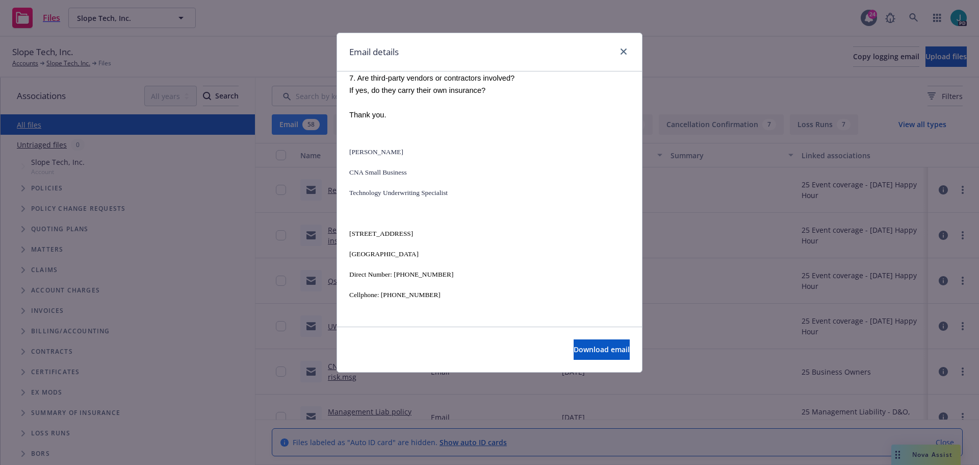
scroll to position [1224, 0]
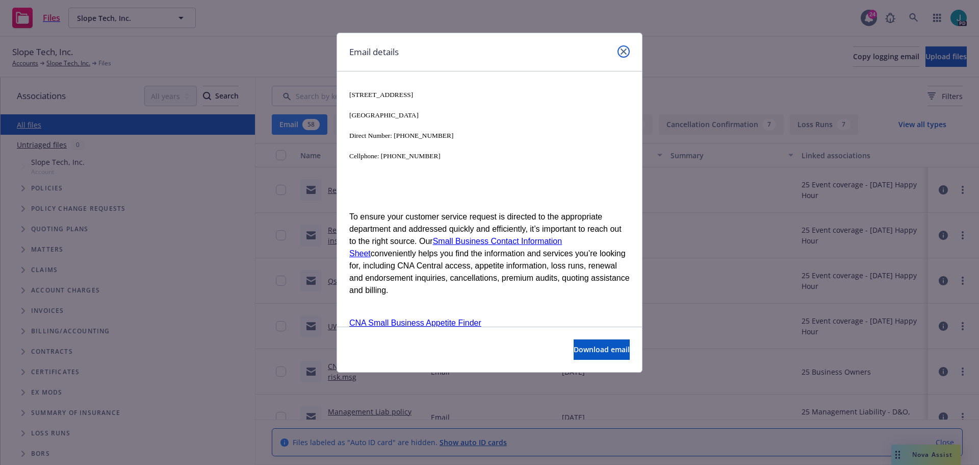
click at [625, 47] on link "close" at bounding box center [624, 51] width 12 height 12
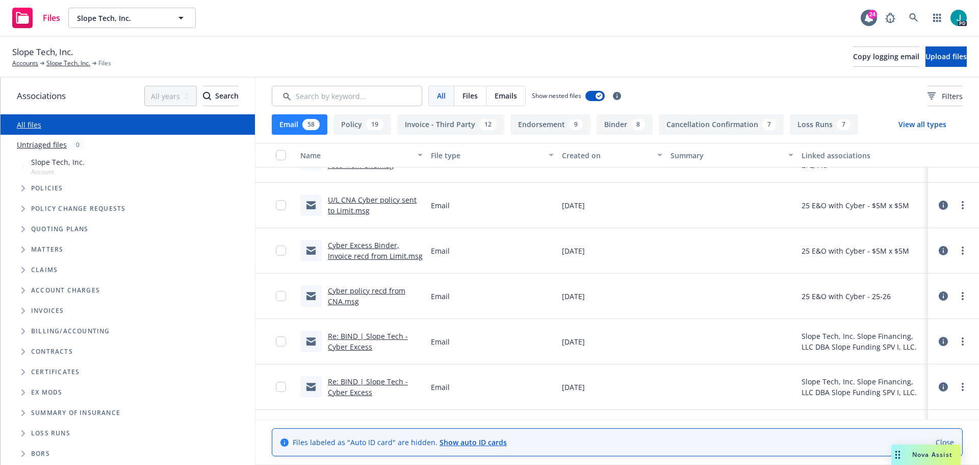
scroll to position [204, 0]
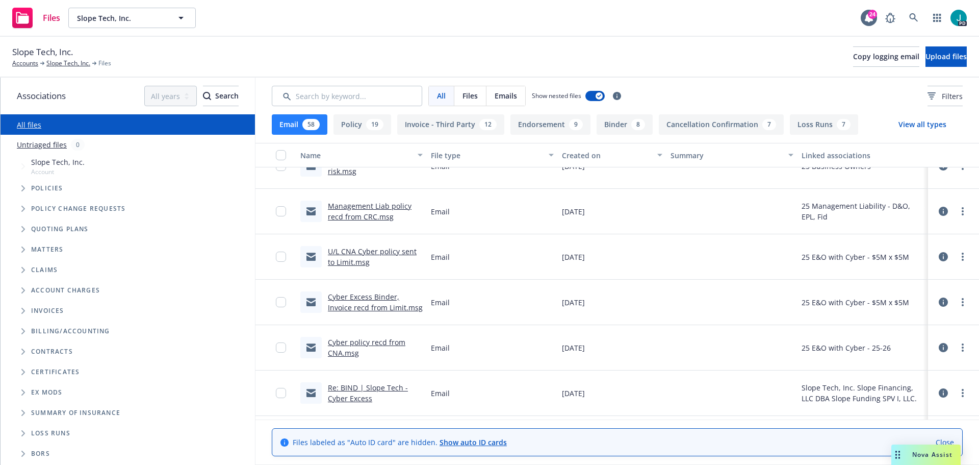
click at [382, 388] on link "Re: BIND | Slope Tech - Cyber Excess" at bounding box center [368, 393] width 80 height 20
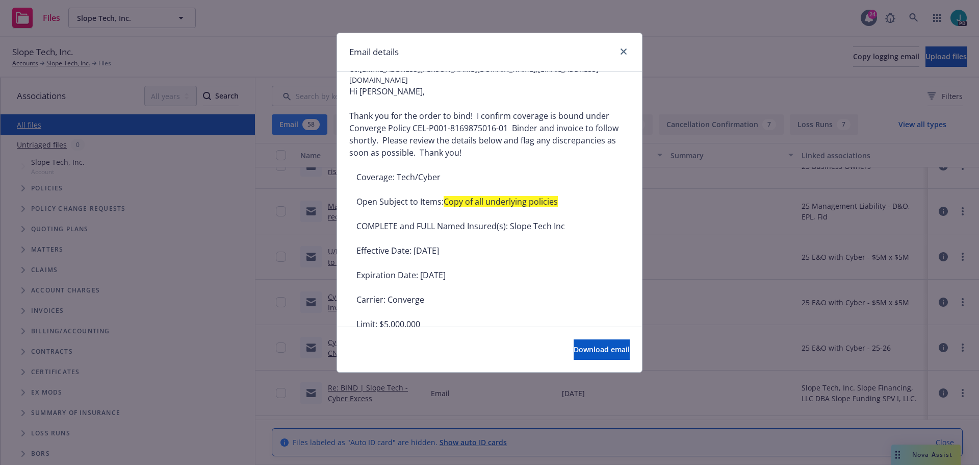
scroll to position [51, 0]
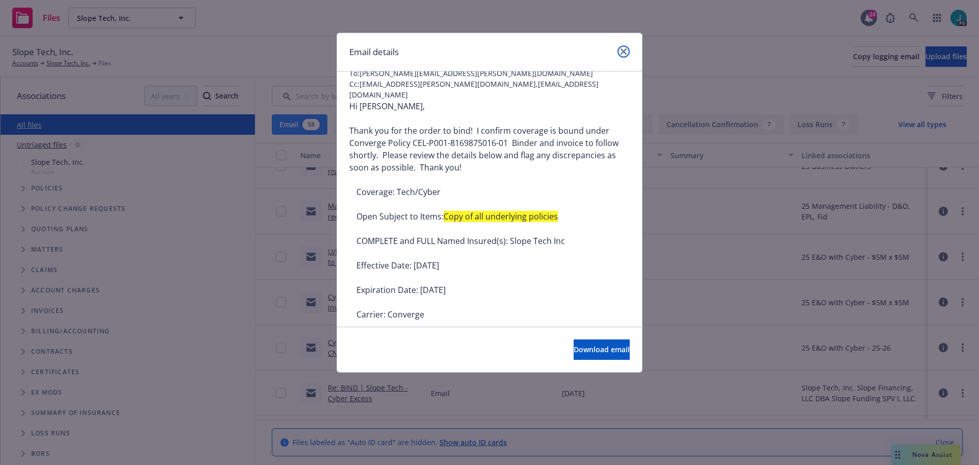
click at [626, 53] on icon "close" at bounding box center [624, 51] width 6 height 6
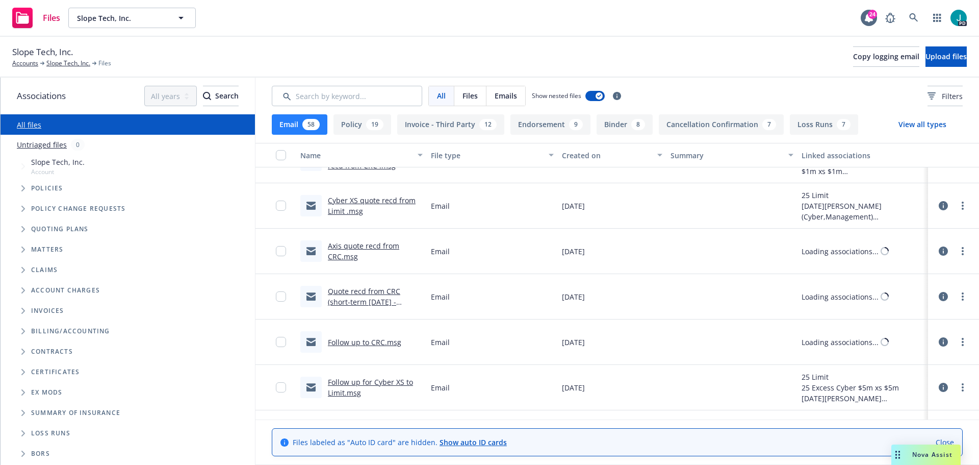
scroll to position [1428, 0]
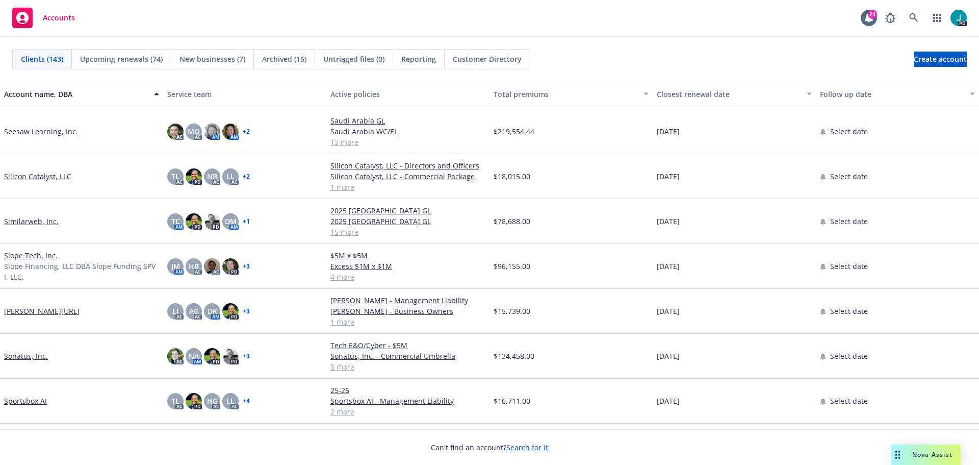
scroll to position [4233, 0]
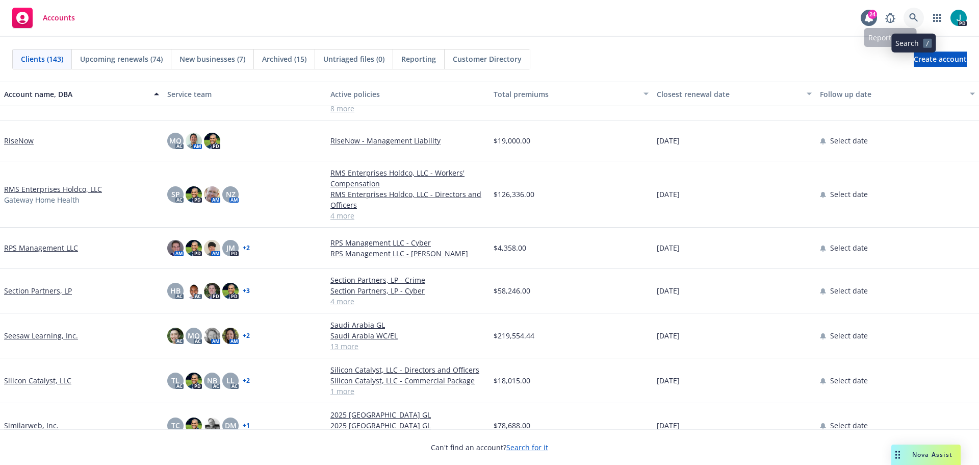
click at [909, 19] on icon at bounding box center [913, 17] width 9 height 9
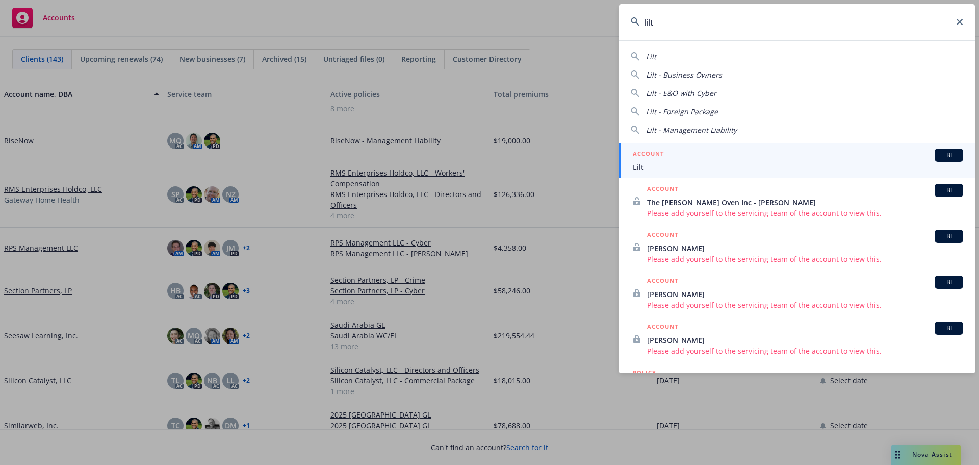
type input "lilt"
click at [675, 168] on span "Lilt" at bounding box center [798, 167] width 331 height 11
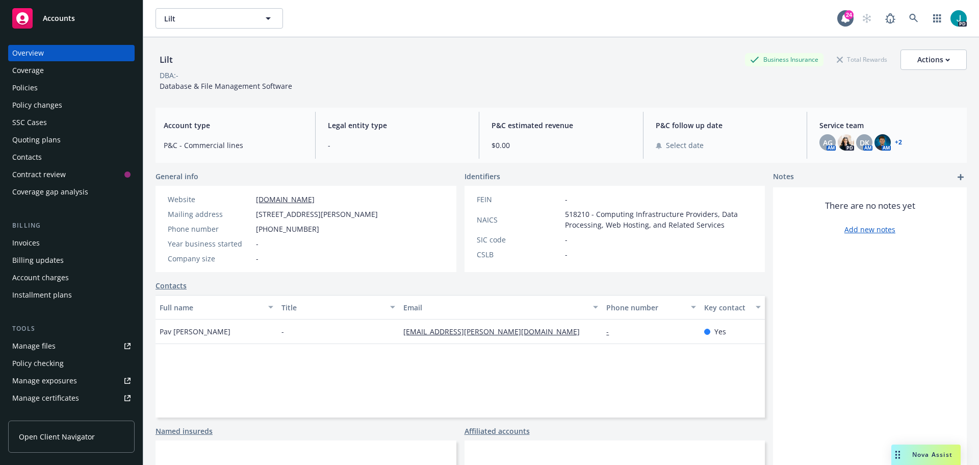
click at [896, 145] on div "AG AM PD DK AM AM + 2" at bounding box center [889, 142] width 139 height 16
click at [896, 139] on link "+ 2" at bounding box center [898, 142] width 7 height 6
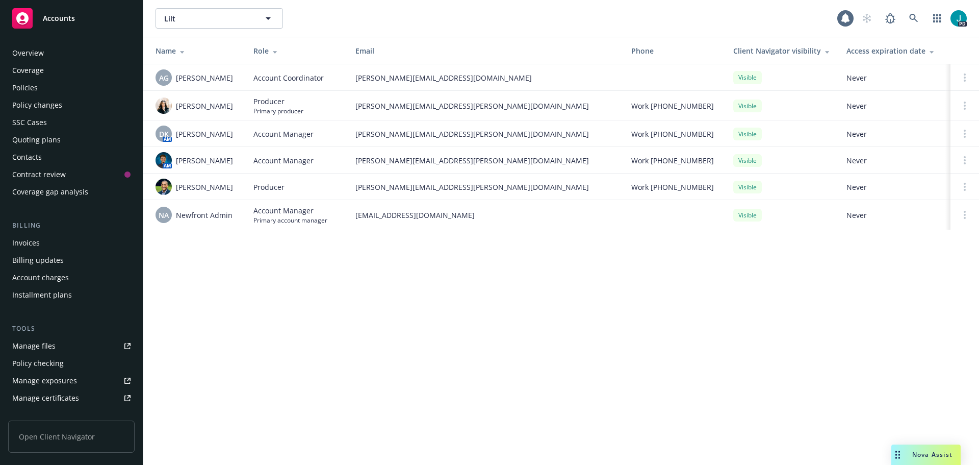
scroll to position [200, 0]
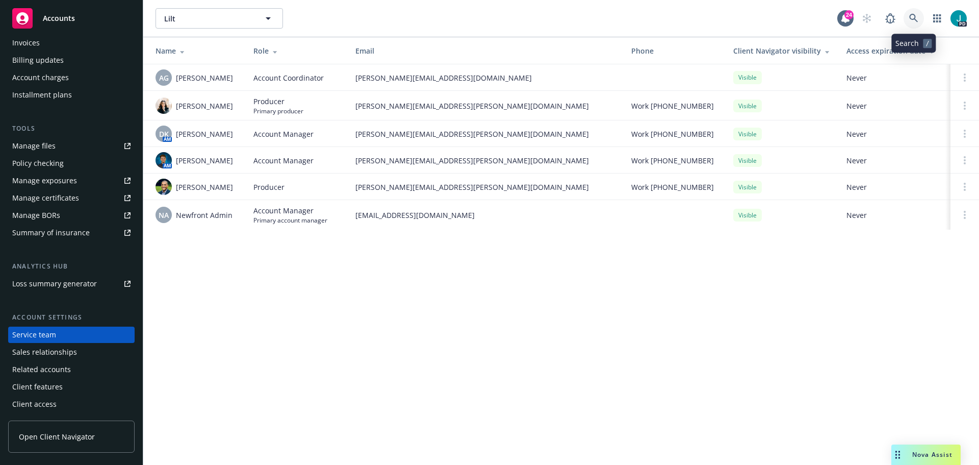
click at [916, 22] on icon at bounding box center [913, 18] width 9 height 9
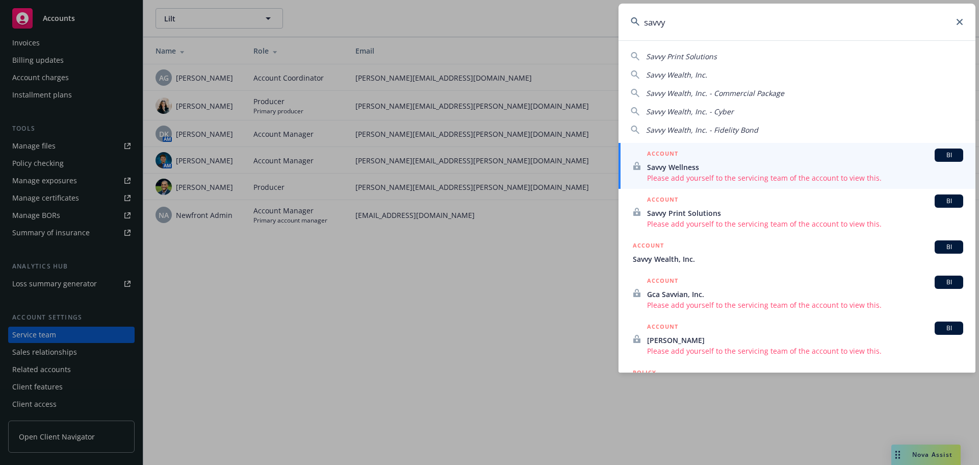
click at [698, 68] on div "Savvy Print Solutions Savvy Wealth, Inc. Savvy Wealth, Inc. - Commercial Packag…" at bounding box center [797, 91] width 357 height 88
click at [699, 72] on span "Savvy Wealth, Inc." at bounding box center [676, 75] width 61 height 10
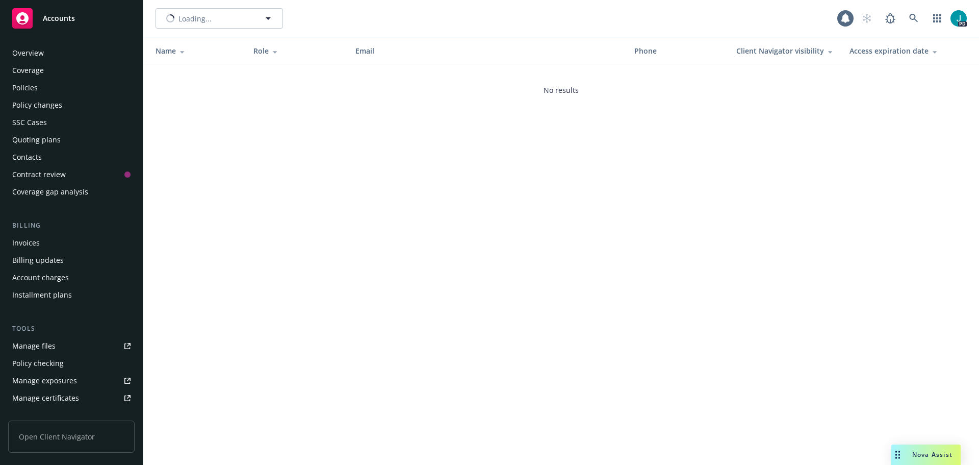
scroll to position [200, 0]
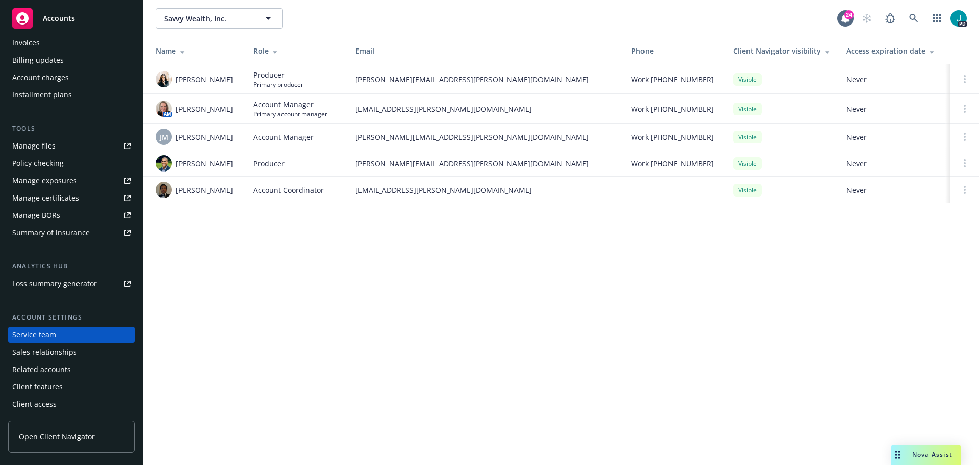
drag, startPoint x: 233, startPoint y: 135, endPoint x: 223, endPoint y: 137, distance: 9.9
click at [223, 137] on div "[PERSON_NAME]" at bounding box center [197, 137] width 82 height 16
click at [227, 136] on span "[PERSON_NAME]" at bounding box center [204, 137] width 57 height 11
drag, startPoint x: 232, startPoint y: 137, endPoint x: 174, endPoint y: 141, distance: 57.8
click at [174, 141] on div "[PERSON_NAME]" at bounding box center [197, 137] width 82 height 16
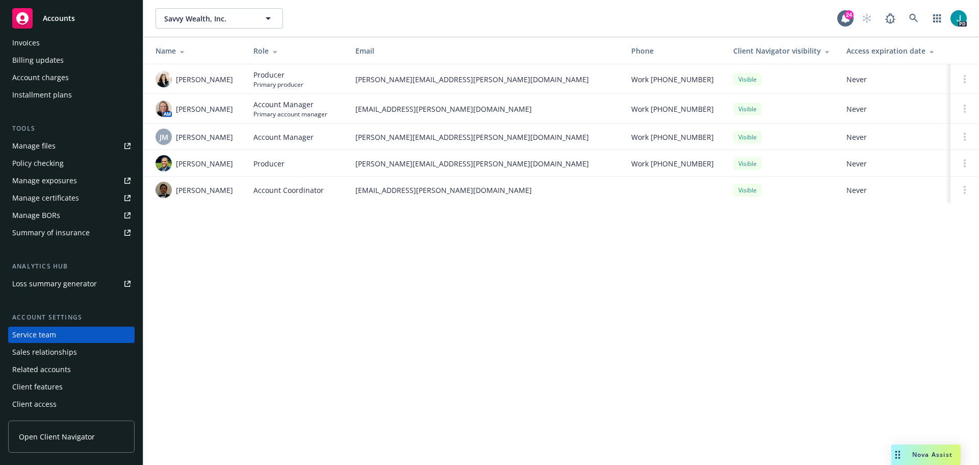
copy span "[PERSON_NAME]"
